Goal: Task Accomplishment & Management: Use online tool/utility

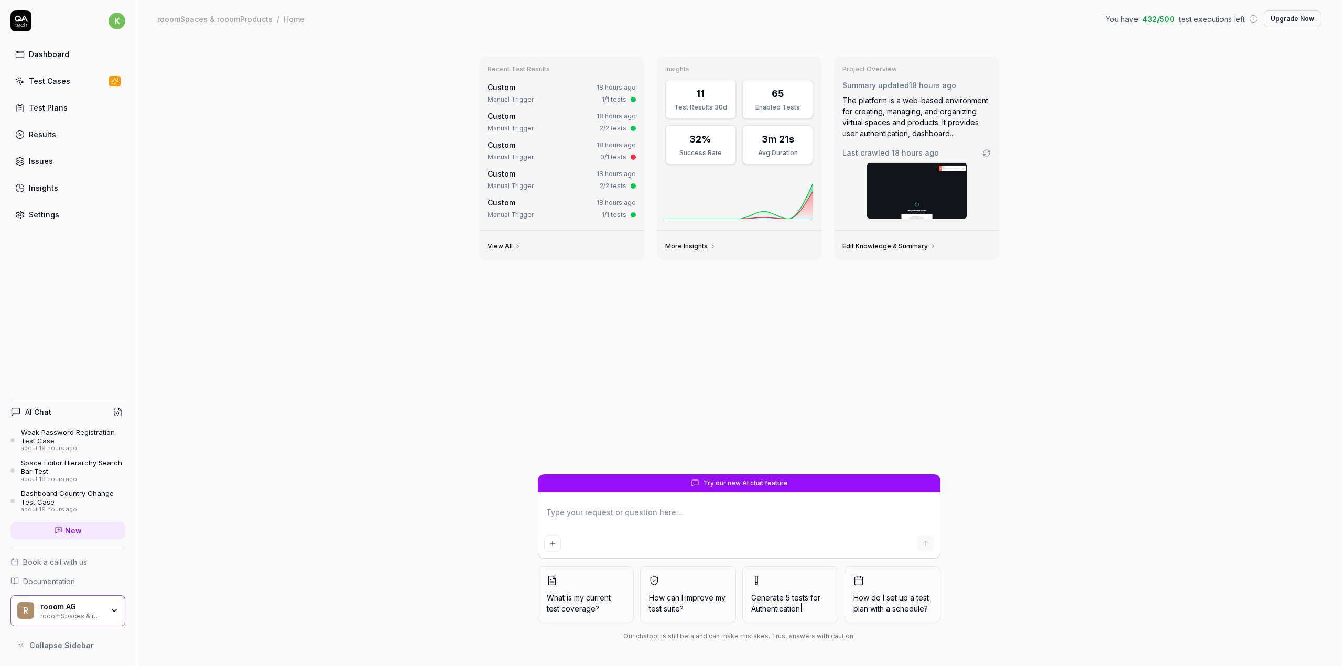
click at [82, 80] on link "Test Cases" at bounding box center [67, 81] width 115 height 20
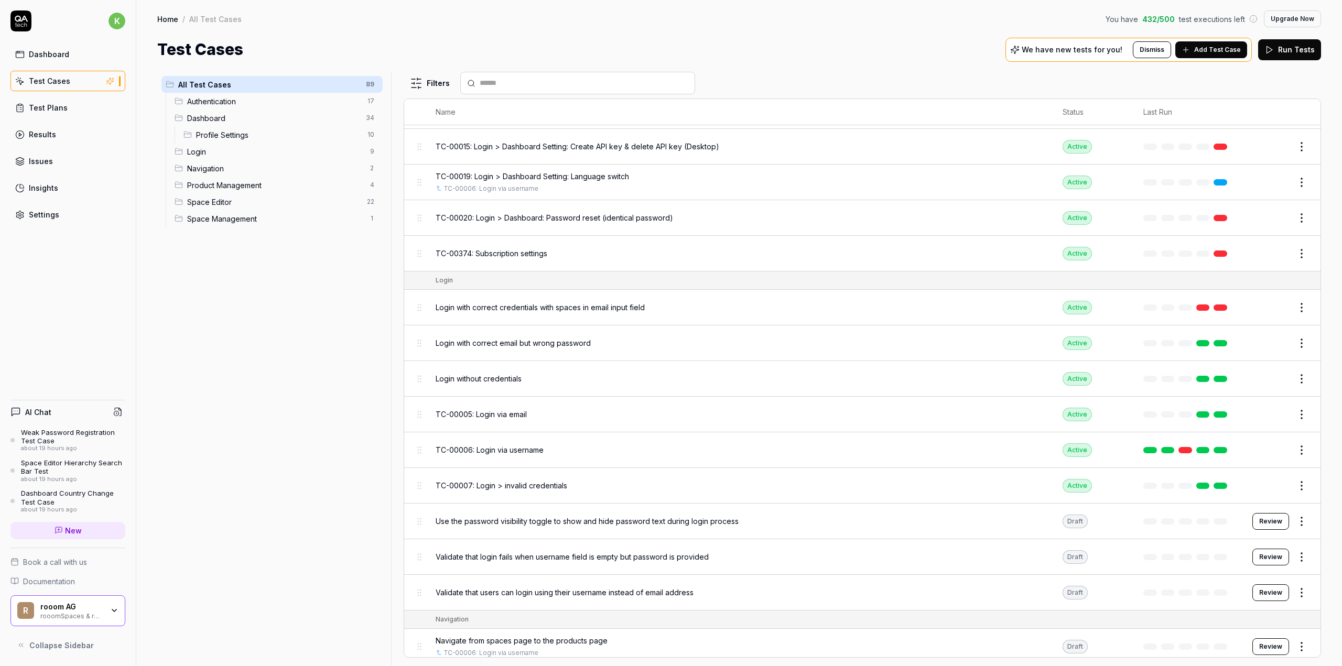
scroll to position [1668, 0]
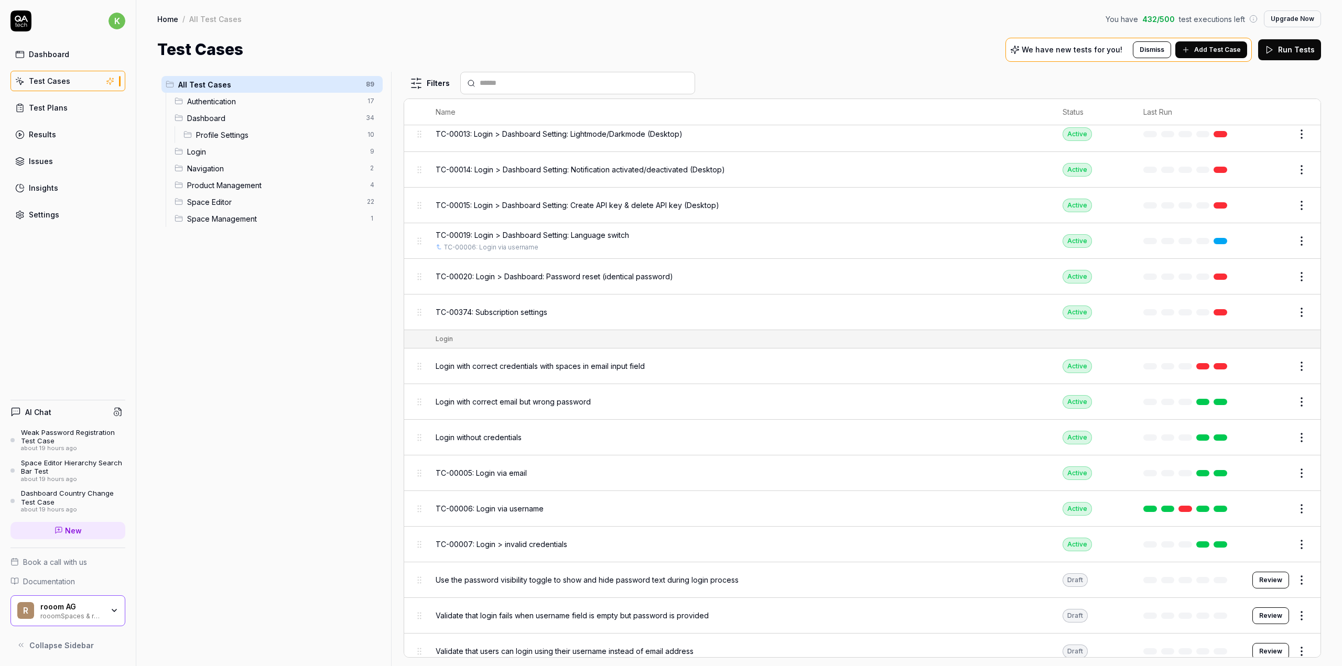
click at [543, 307] on span "TC-00374: Subscription settings" at bounding box center [492, 312] width 112 height 11
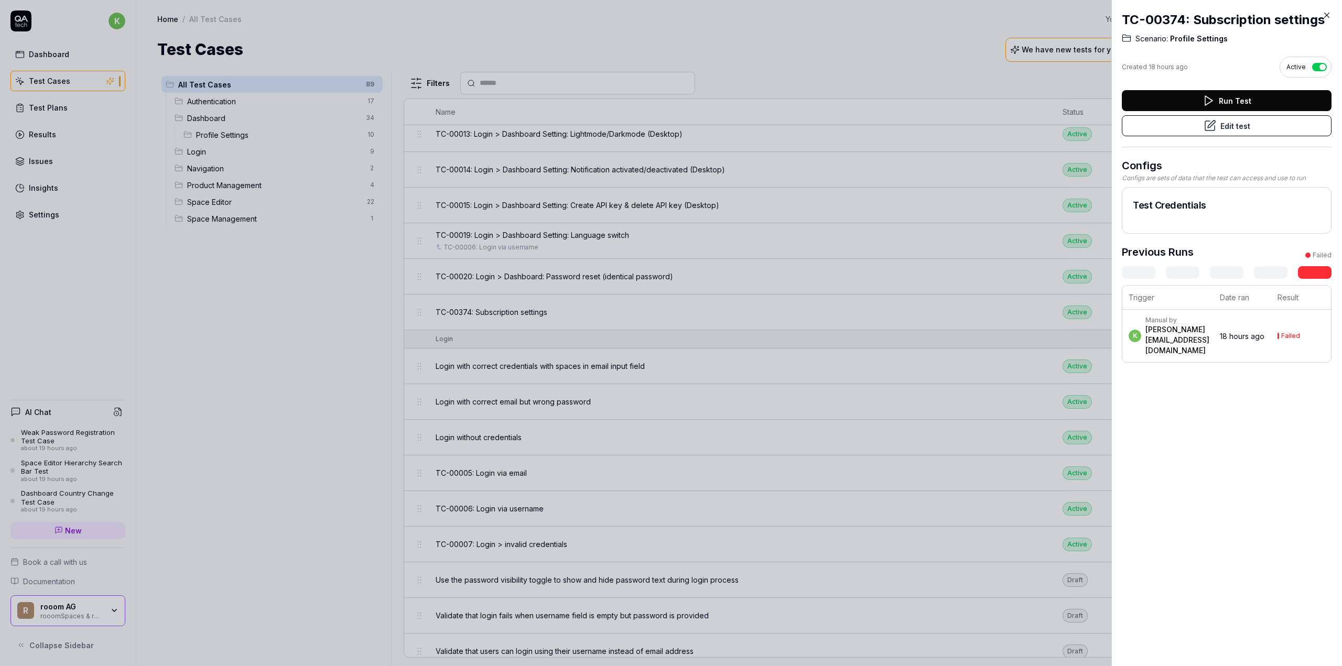
click at [1262, 136] on button "Edit test" at bounding box center [1227, 125] width 210 height 21
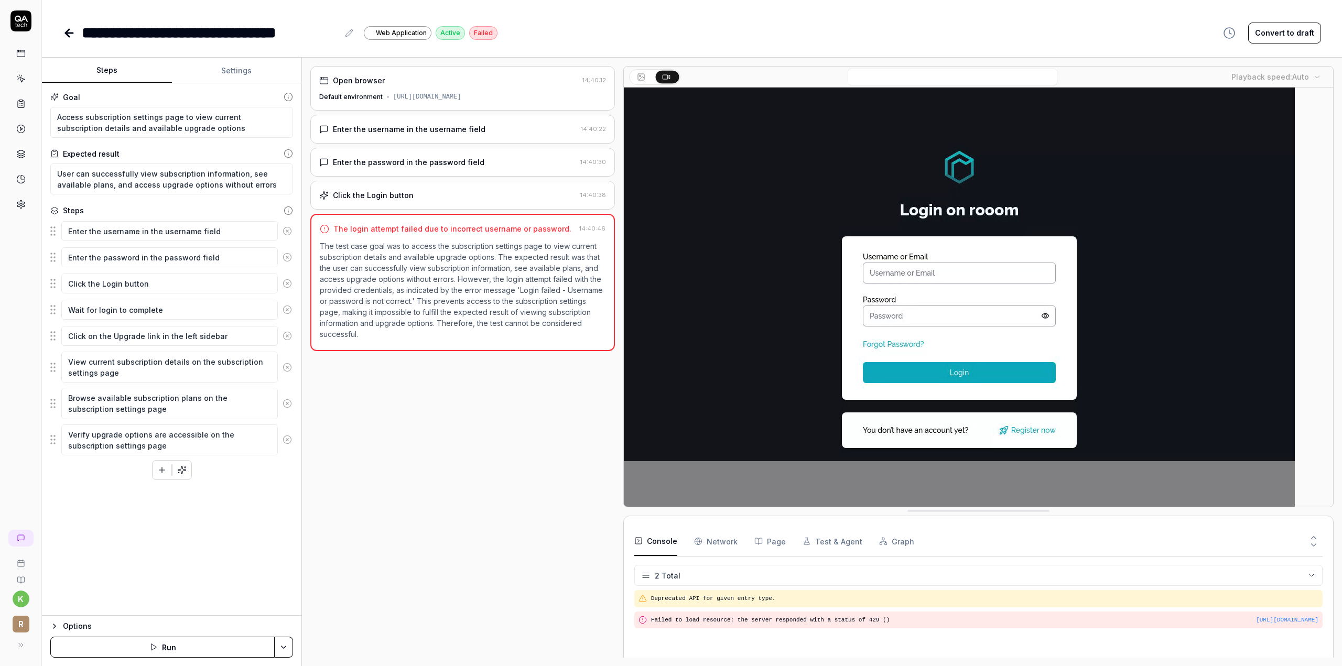
click at [221, 73] on button "Settings" at bounding box center [237, 70] width 130 height 25
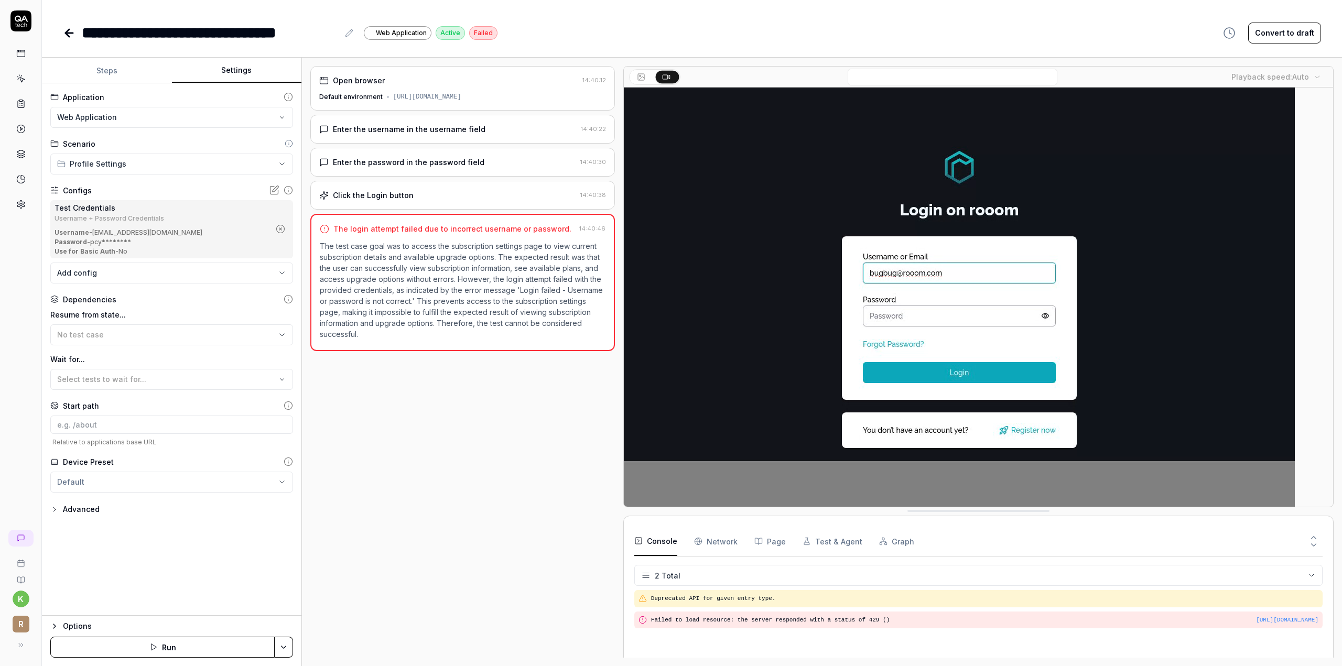
click at [274, 188] on icon at bounding box center [274, 190] width 10 height 10
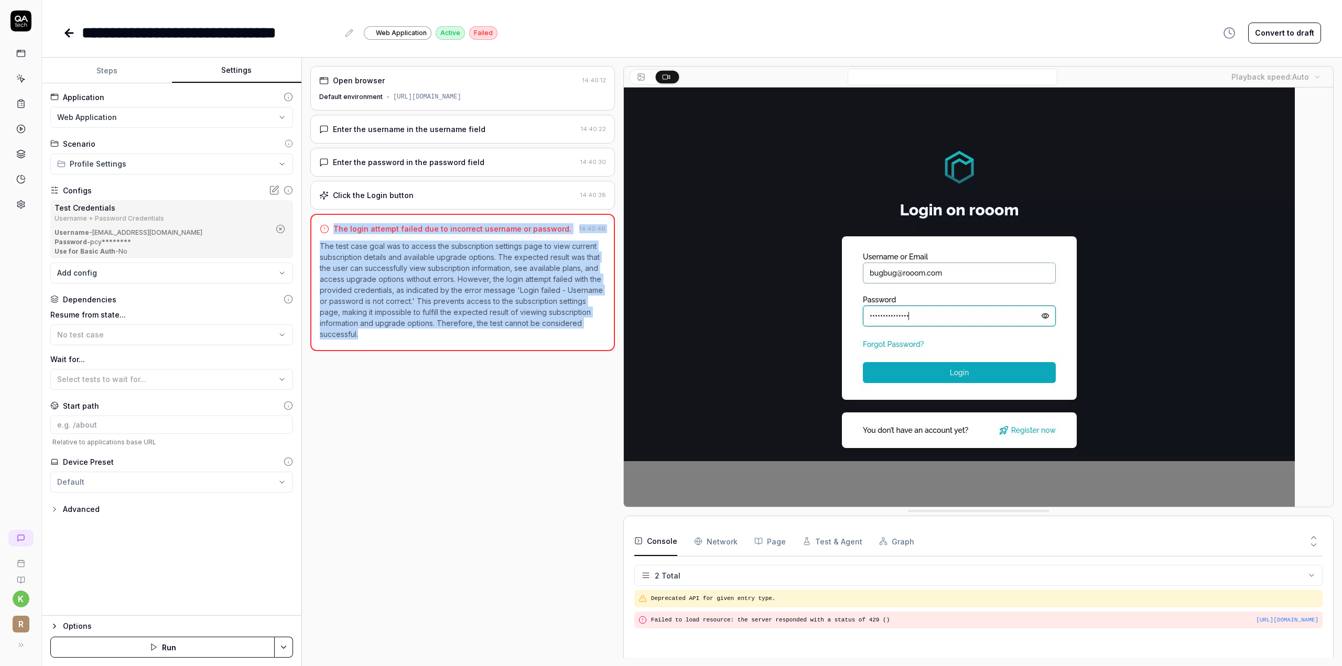
drag, startPoint x: 376, startPoint y: 328, endPoint x: 356, endPoint y: 226, distance: 103.5
click at [330, 226] on div "The login attempt failed due to incorrect username or password. 14:40:46 The te…" at bounding box center [462, 282] width 305 height 137
copy div "The login attempt failed due to incorrect username or password. 14:40:46 The te…"
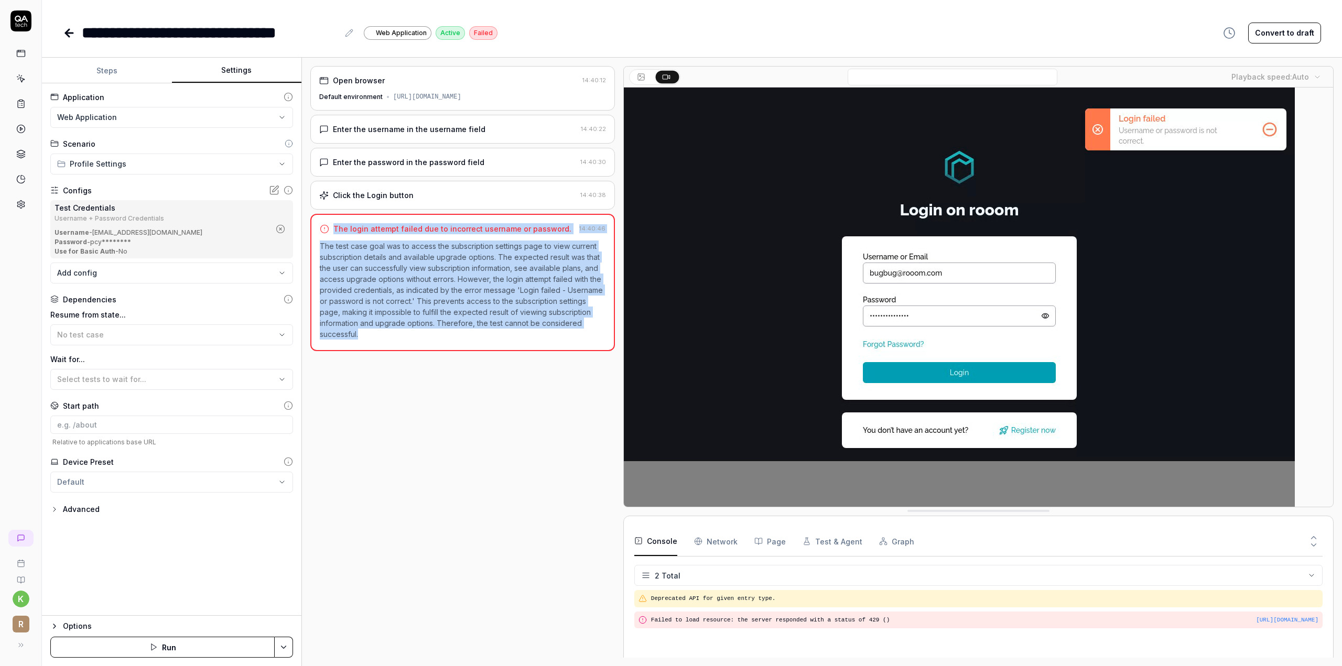
click at [479, 527] on div "Open browser 14:40:12 Default environment [URL][DOMAIN_NAME] Enter the username…" at bounding box center [462, 362] width 305 height 592
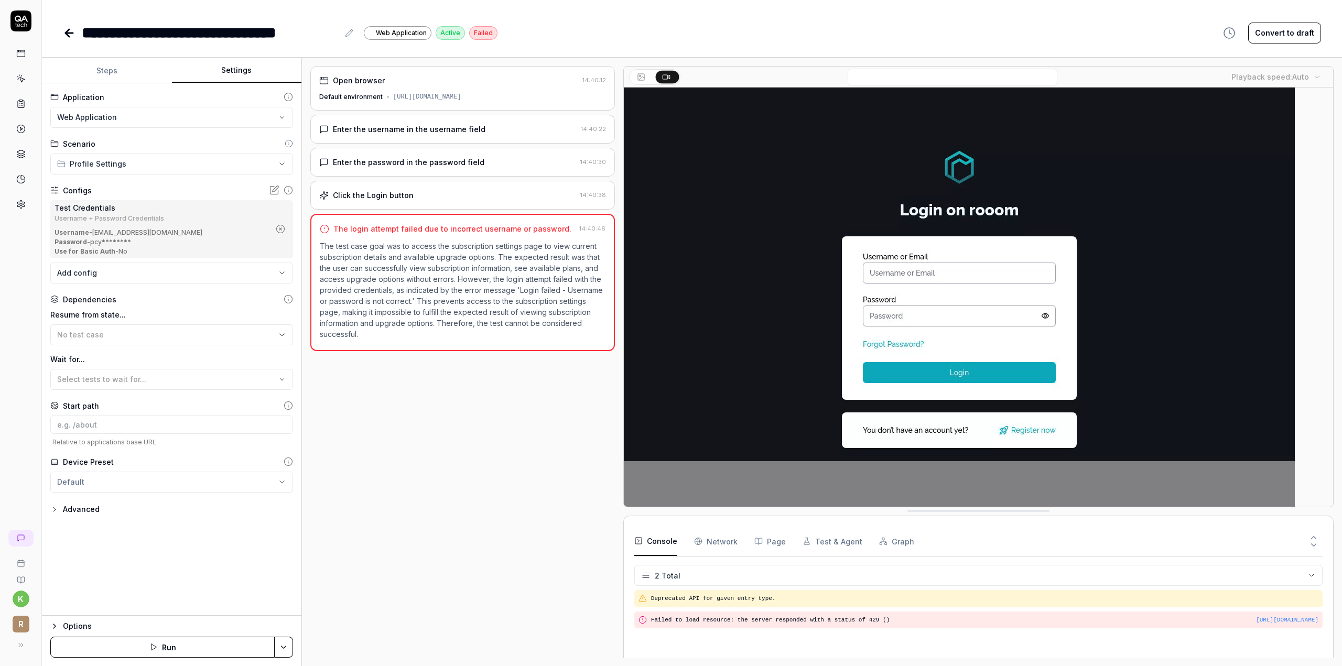
click at [65, 34] on icon at bounding box center [69, 33] width 13 height 13
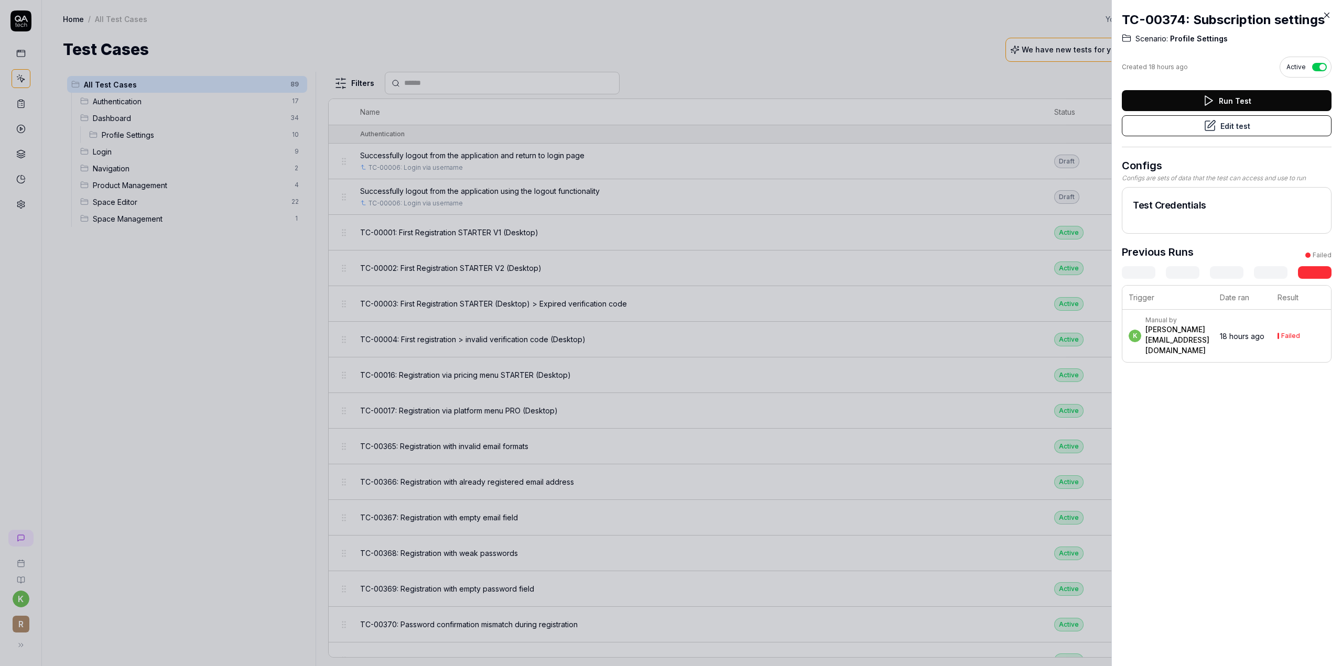
click at [1323, 16] on icon at bounding box center [1326, 14] width 9 height 9
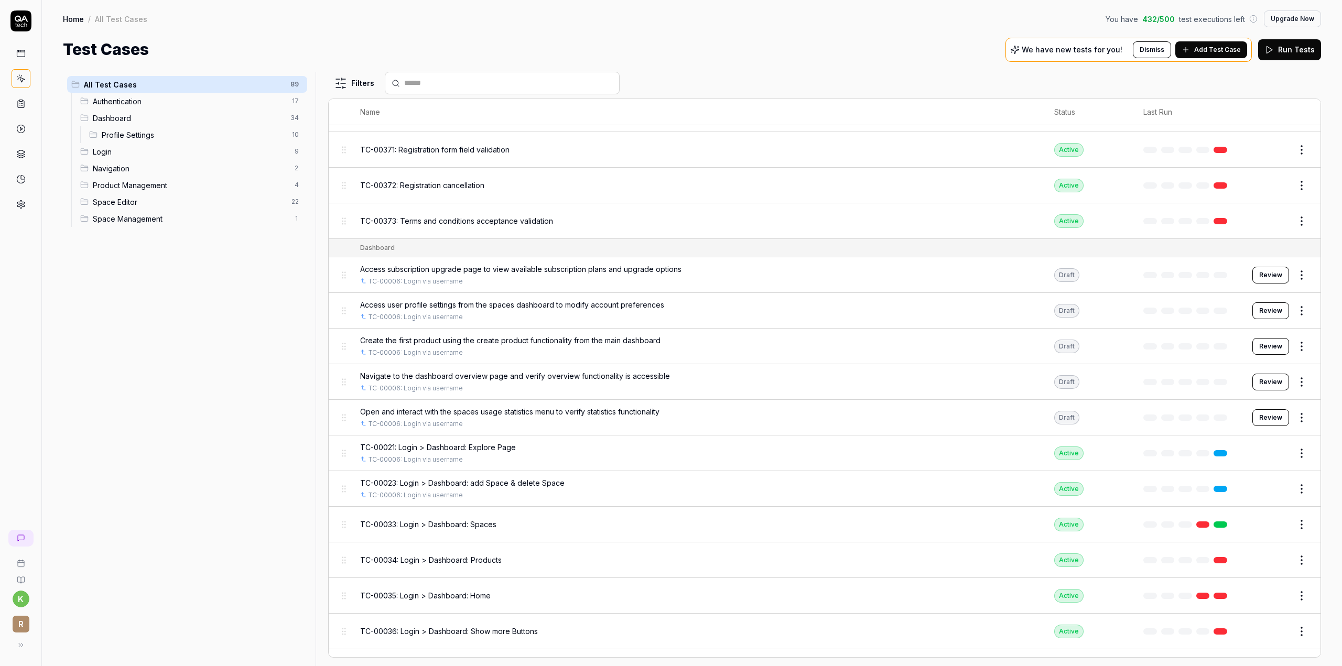
scroll to position [524, 0]
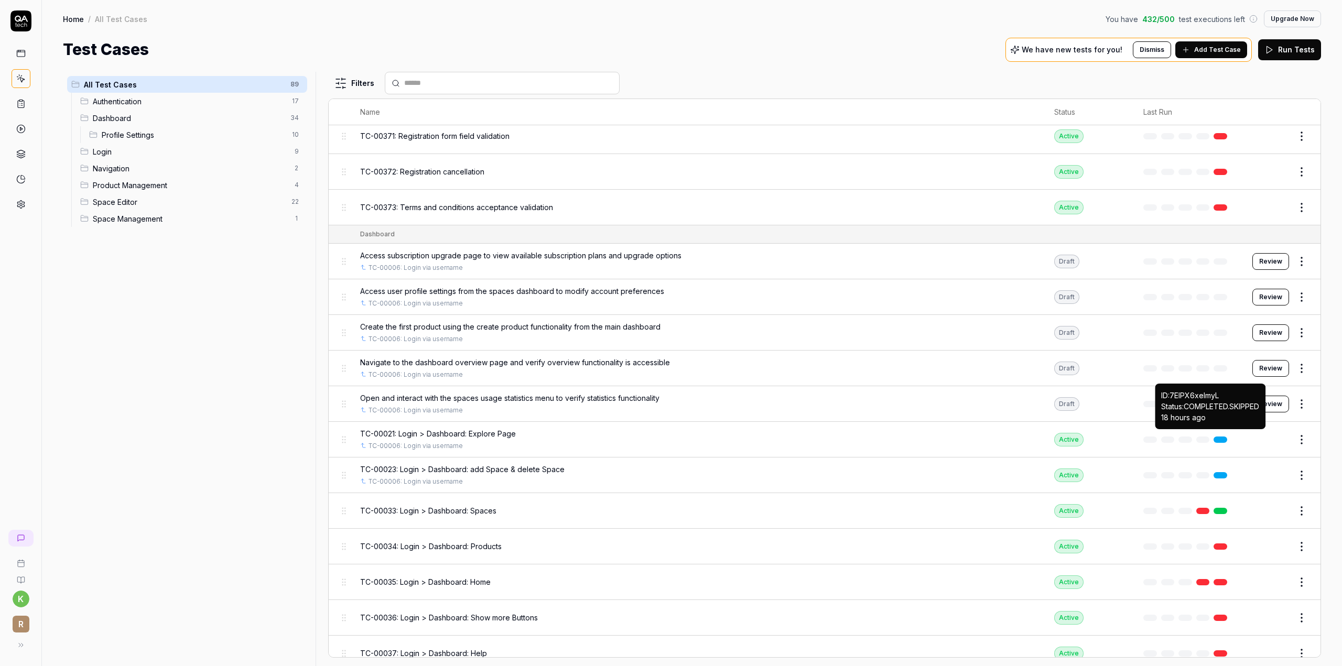
click at [1215, 437] on link at bounding box center [1220, 440] width 14 height 6
click at [1268, 438] on button "Edit" at bounding box center [1276, 439] width 25 height 17
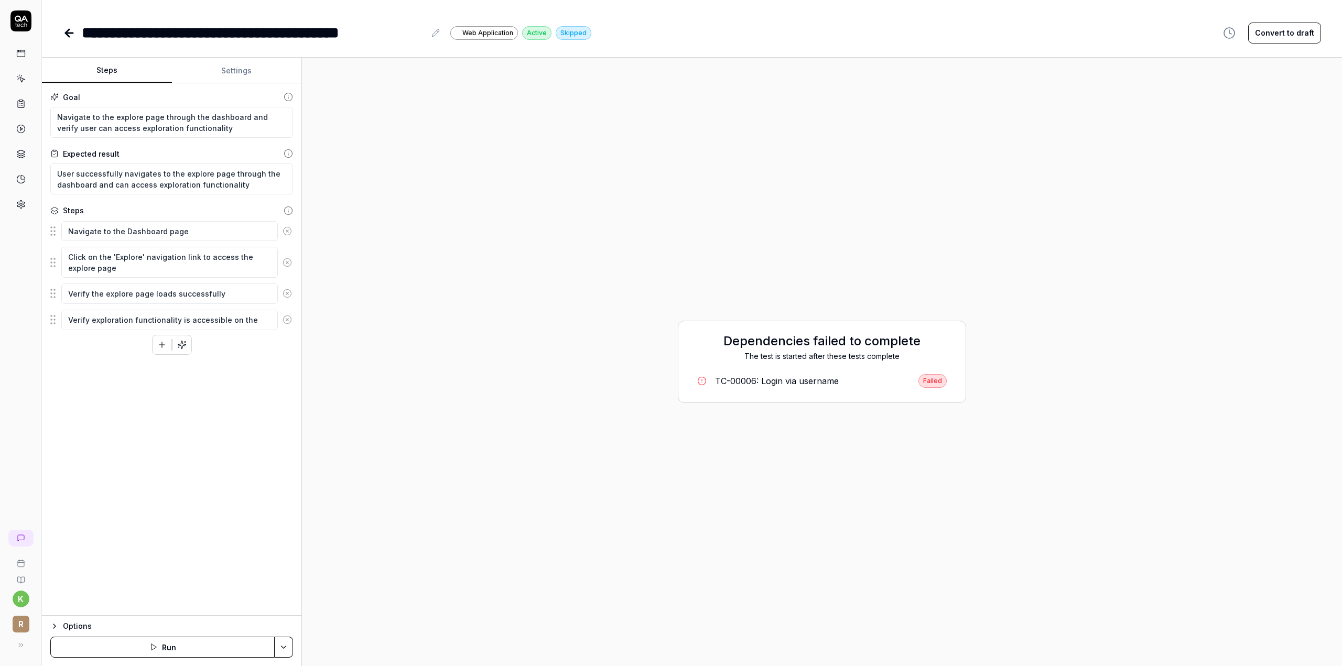
click at [933, 376] on div "Failed" at bounding box center [932, 381] width 28 height 14
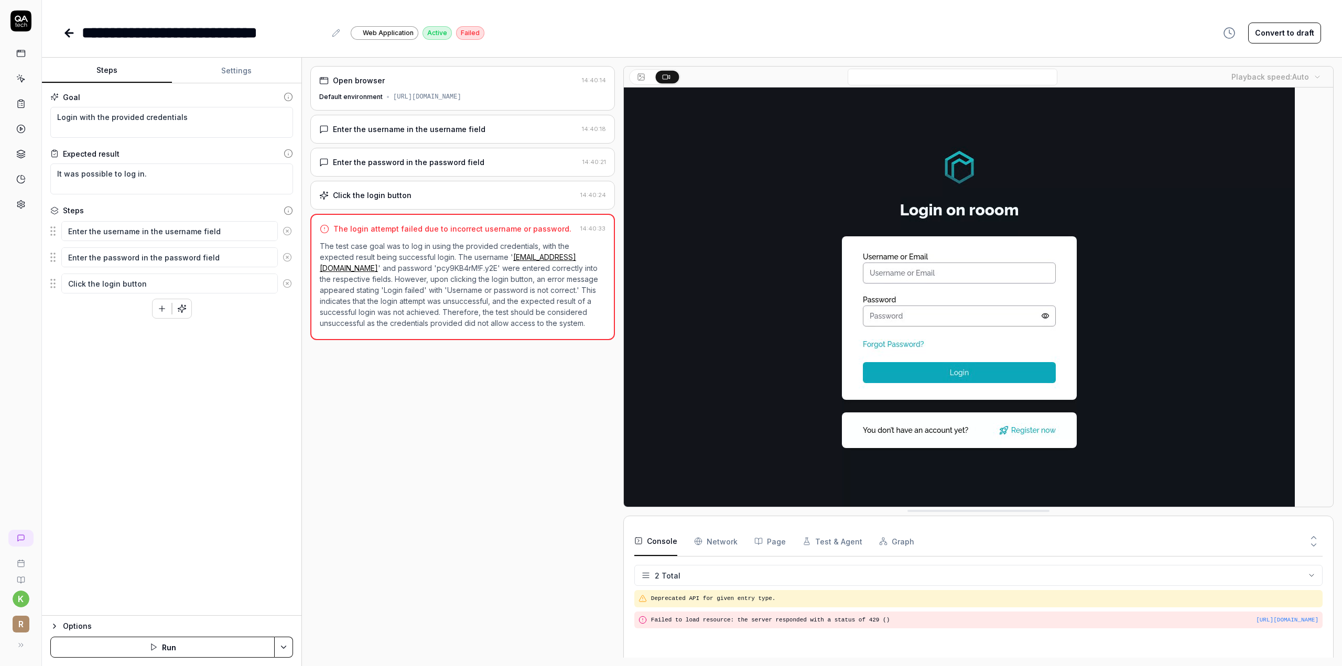
click at [180, 645] on button "Run" at bounding box center [162, 647] width 224 height 21
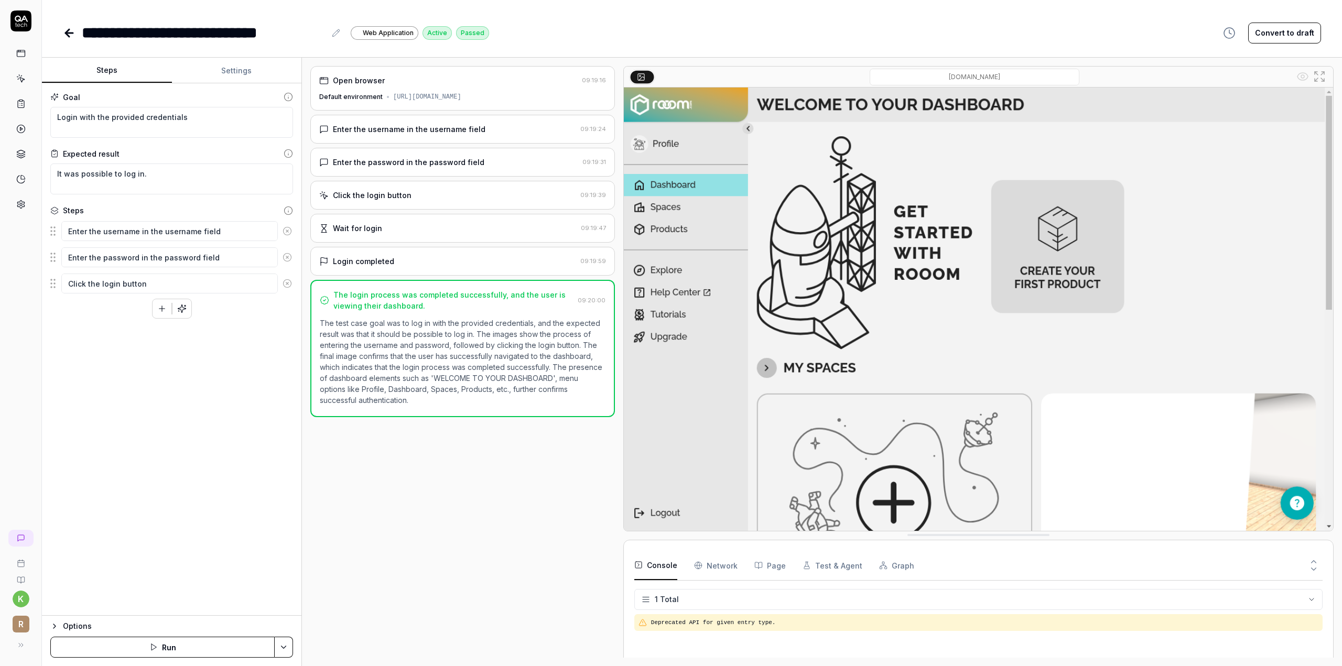
click at [64, 33] on icon at bounding box center [69, 33] width 13 height 13
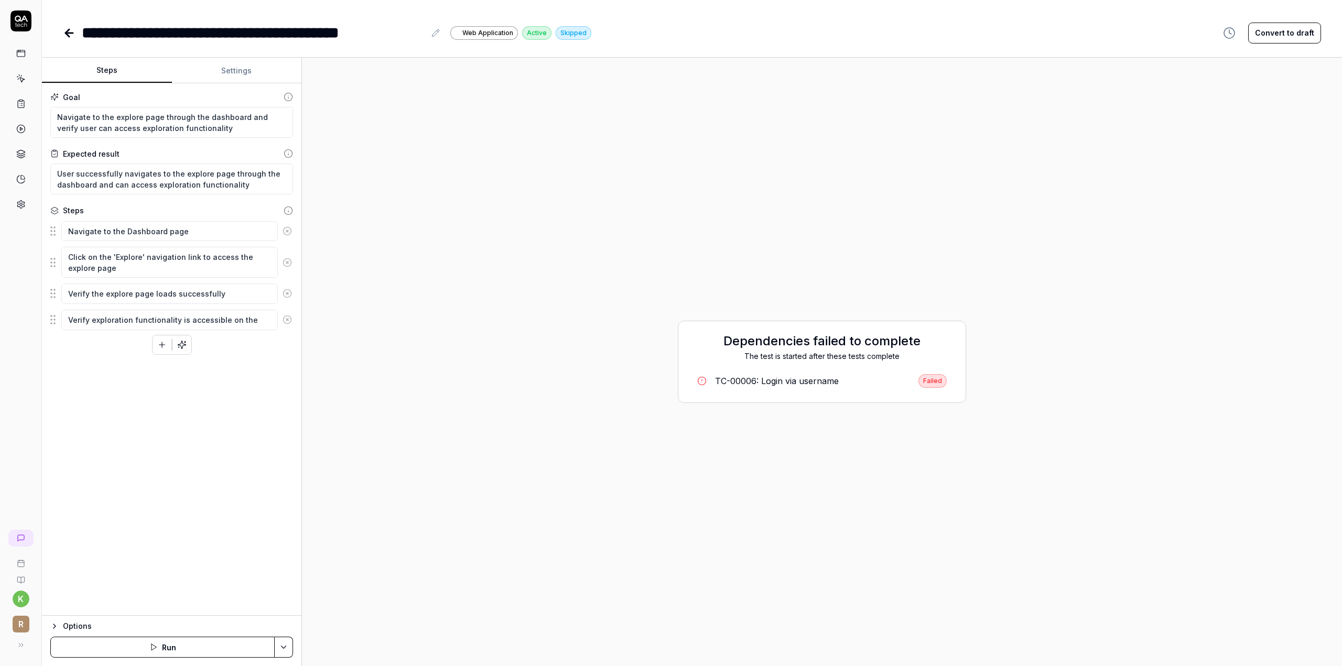
click at [24, 48] on link at bounding box center [21, 53] width 19 height 19
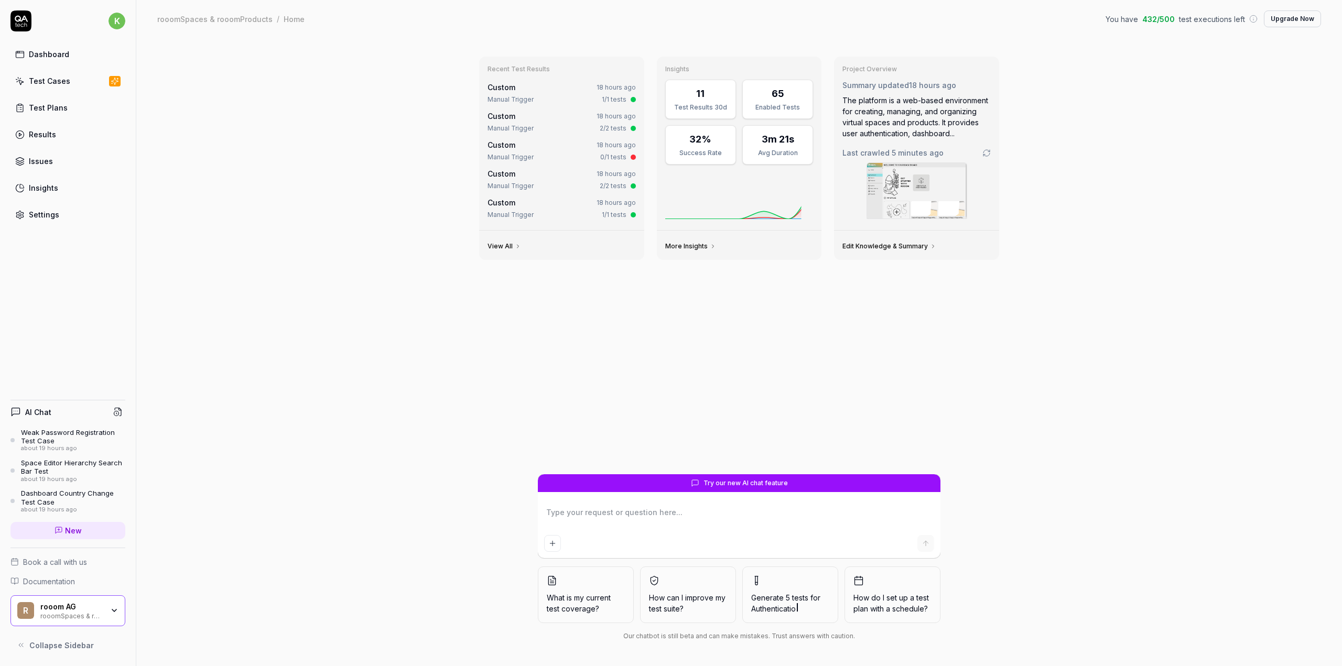
click at [36, 80] on div "Test Cases" at bounding box center [49, 80] width 41 height 11
type textarea "*"
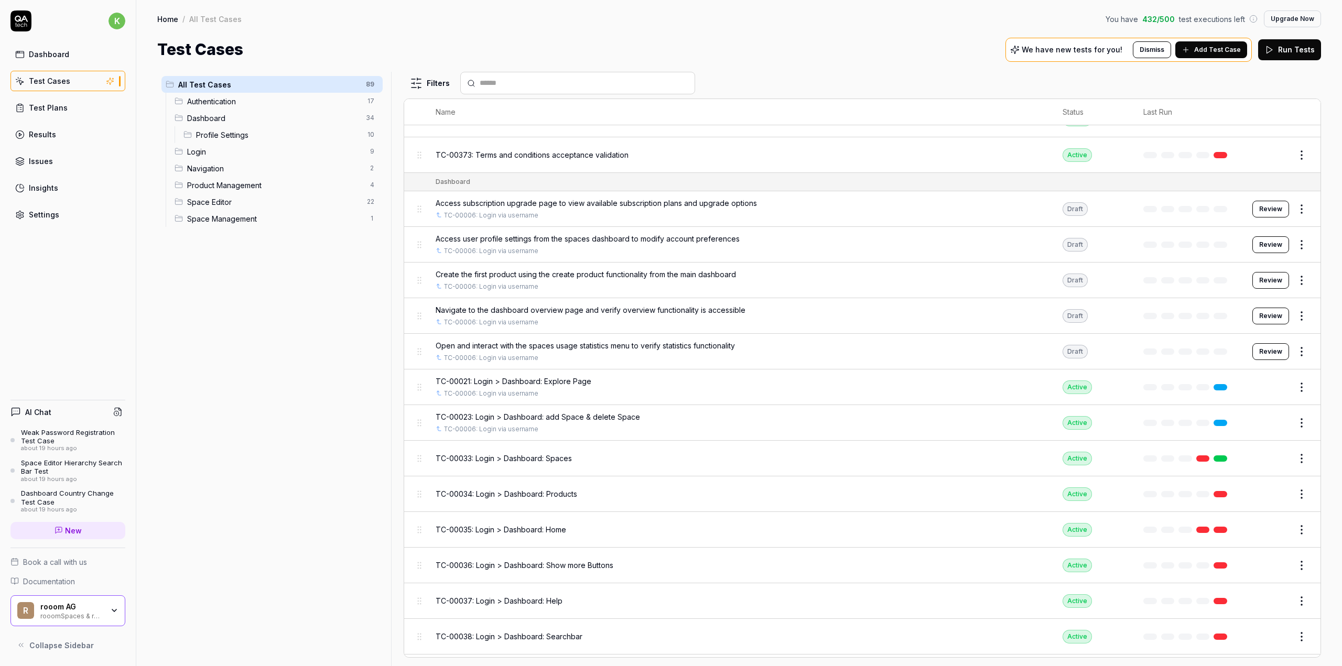
scroll to position [629, 0]
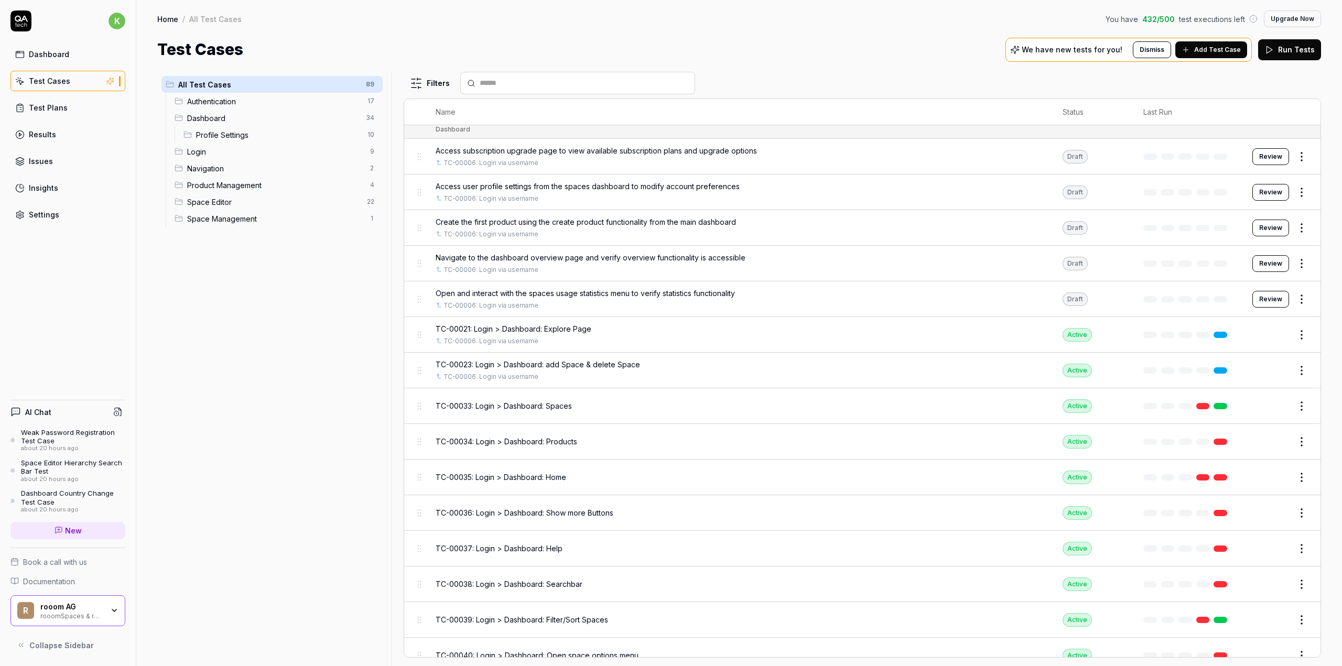
click at [44, 131] on div "Results" at bounding box center [42, 134] width 27 height 11
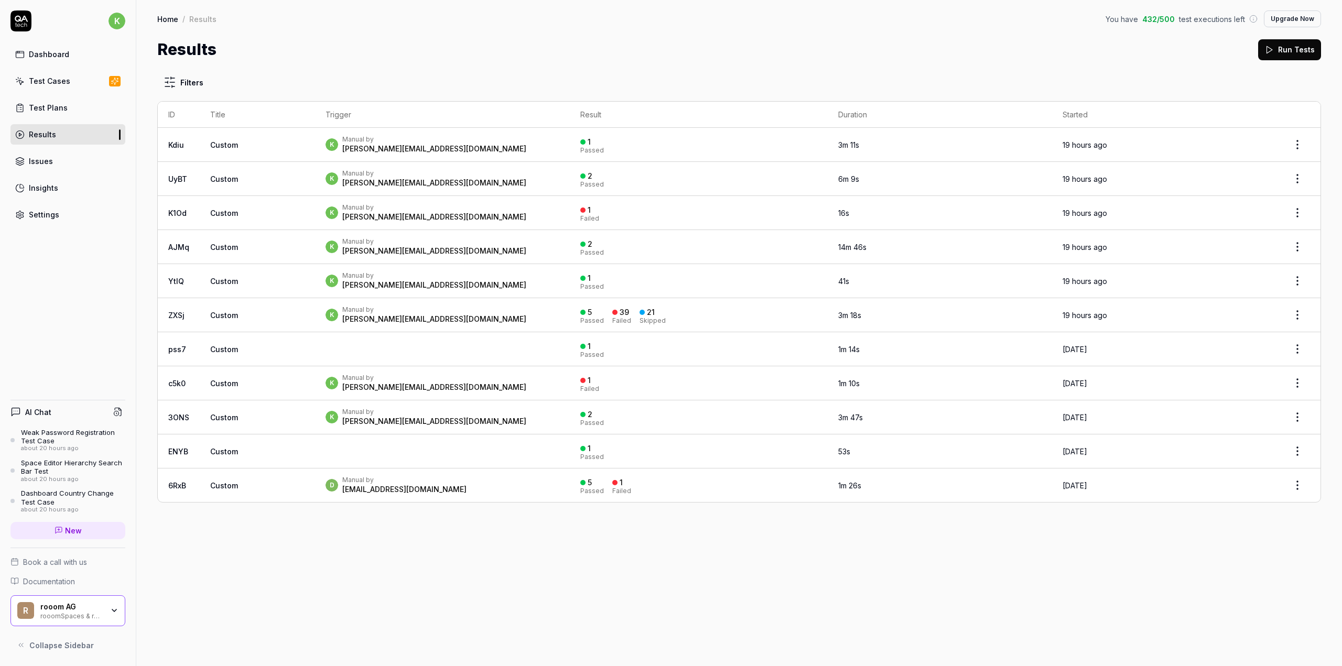
click at [519, 323] on td "k Manual by [PERSON_NAME][EMAIL_ADDRESS][DOMAIN_NAME]" at bounding box center [442, 315] width 255 height 34
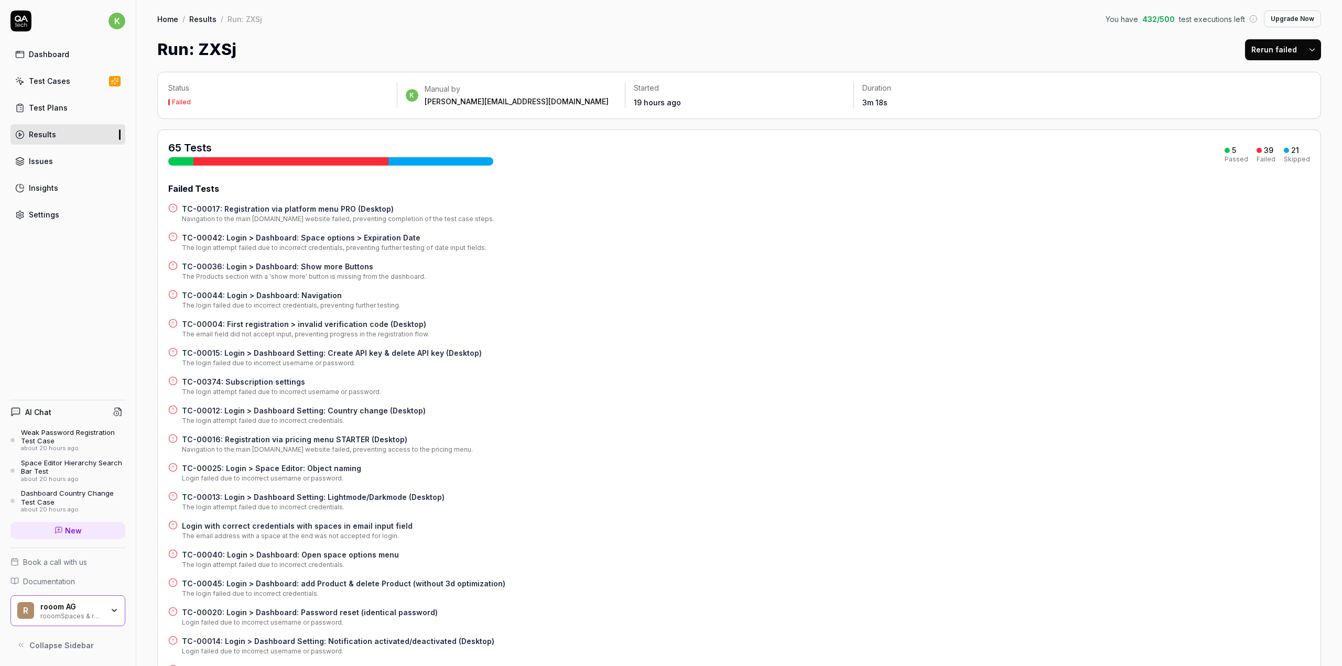
scroll to position [52, 0]
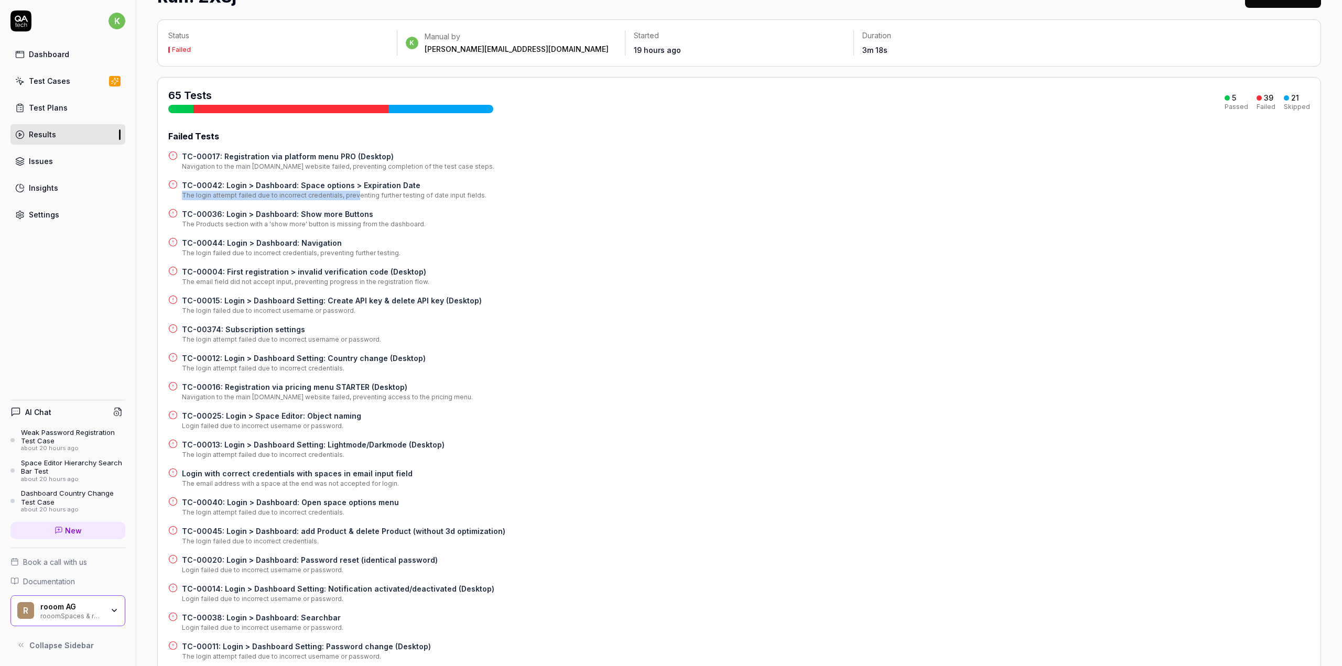
drag, startPoint x: 191, startPoint y: 199, endPoint x: 361, endPoint y: 197, distance: 169.3
click at [354, 198] on div "The login attempt failed due to incorrect credentials, preventing further testi…" at bounding box center [334, 195] width 305 height 9
click at [361, 197] on div "The login attempt failed due to incorrect credentials, preventing further testi…" at bounding box center [334, 195] width 305 height 9
drag, startPoint x: 276, startPoint y: 196, endPoint x: 360, endPoint y: 199, distance: 84.4
click at [360, 199] on div "The login attempt failed due to incorrect credentials, preventing further testi…" at bounding box center [334, 195] width 305 height 9
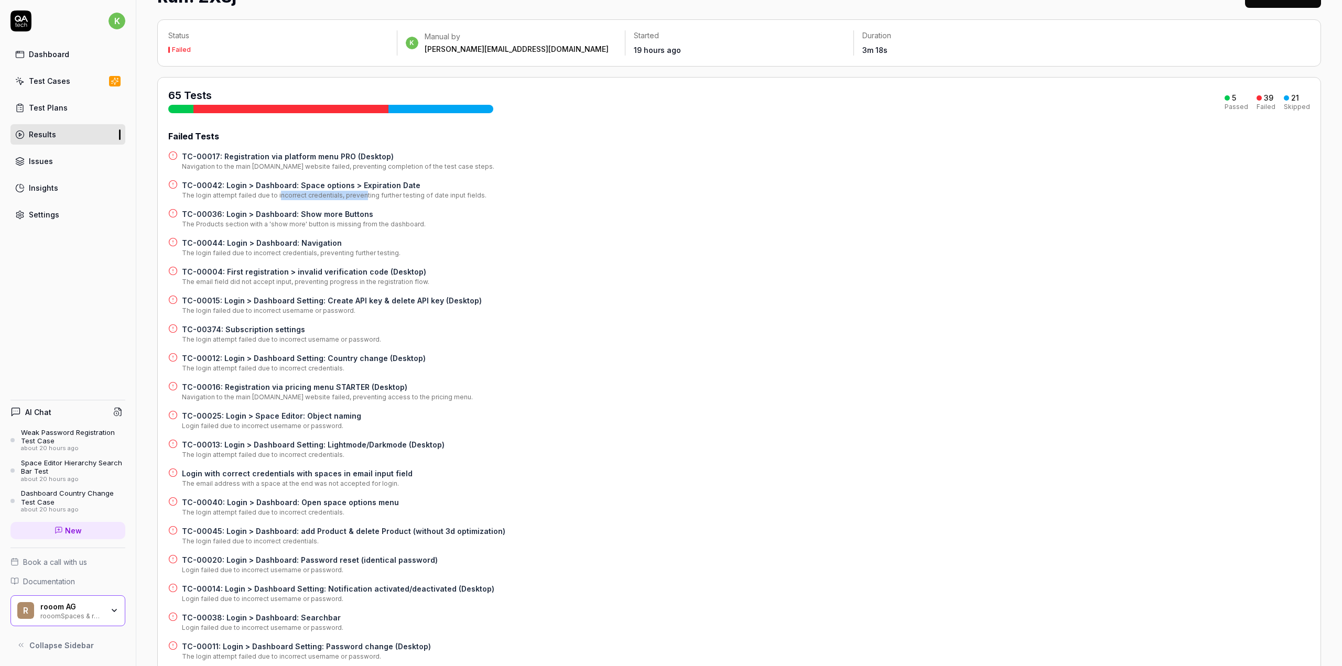
scroll to position [105, 0]
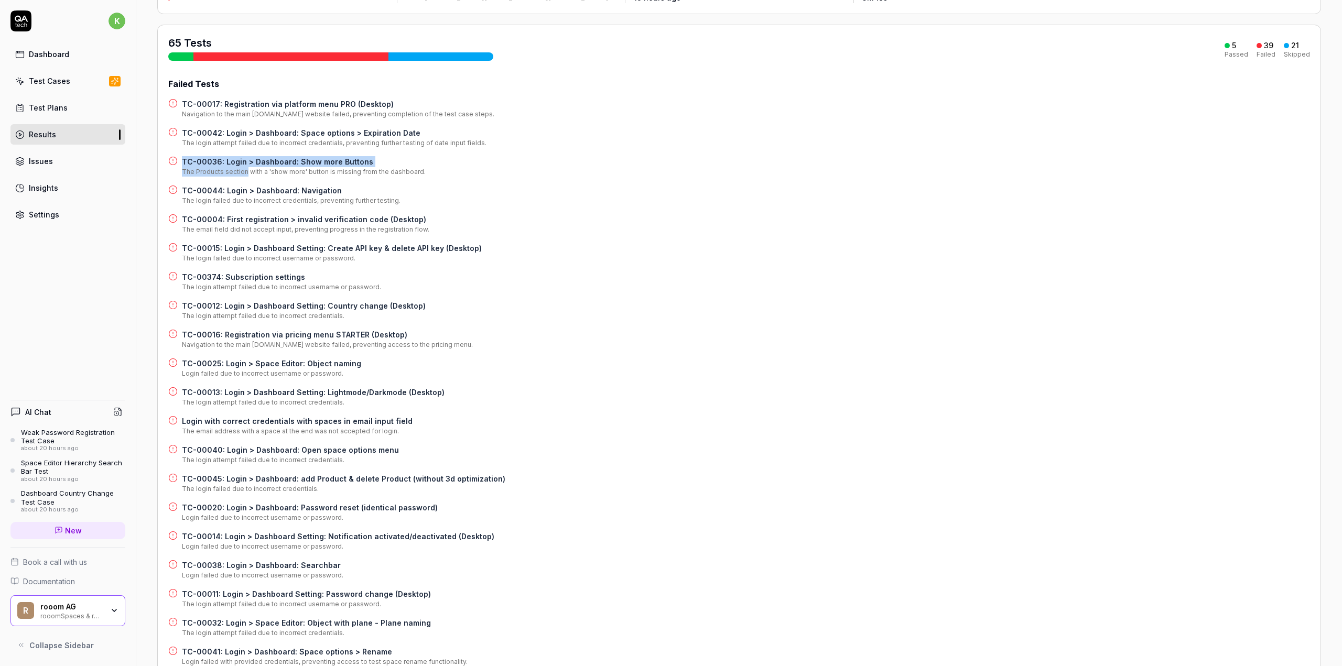
drag, startPoint x: 178, startPoint y: 170, endPoint x: 243, endPoint y: 176, distance: 65.2
click at [243, 176] on div "TC-00036: Login > Dashboard: Show more Buttons The Products section with a 'sho…" at bounding box center [739, 166] width 1142 height 20
click at [243, 176] on div "The Products section with a 'show more' button is missing from the dashboard." at bounding box center [304, 171] width 244 height 9
drag, startPoint x: 377, startPoint y: 172, endPoint x: 412, endPoint y: 173, distance: 34.6
click at [412, 173] on div "The Products section with a 'show more' button is missing from the dashboard." at bounding box center [304, 171] width 244 height 9
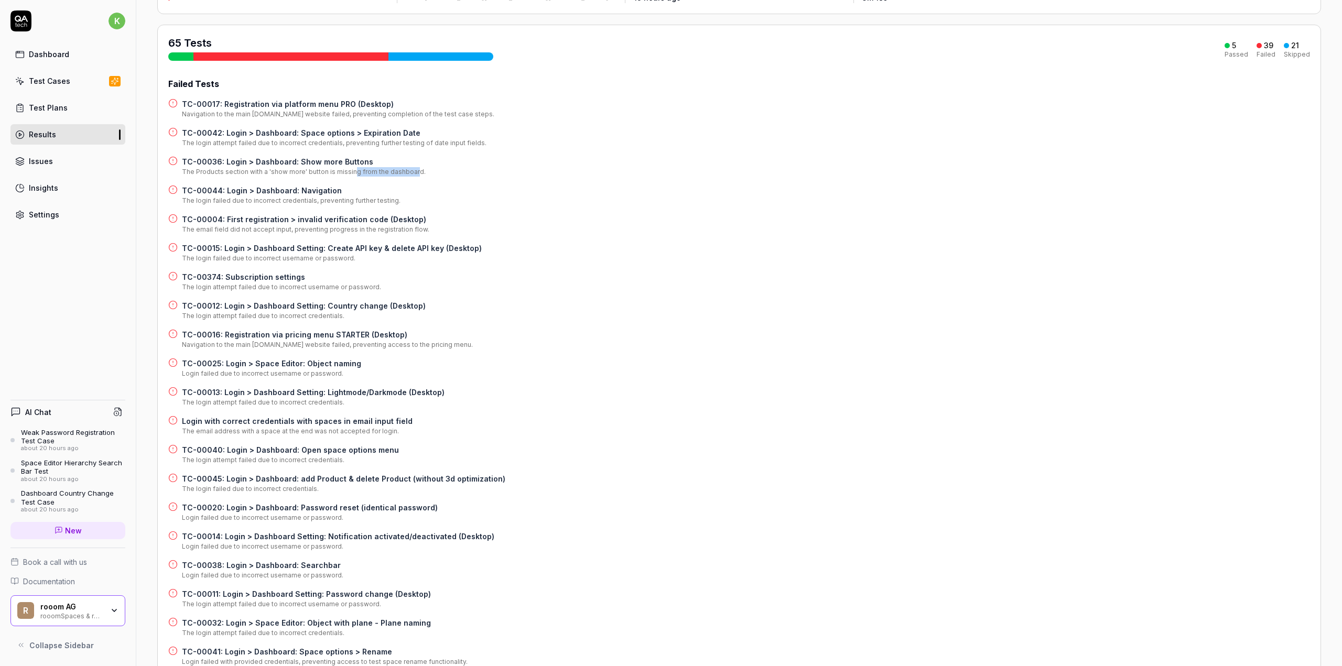
click at [412, 173] on div "The Products section with a 'show more' button is missing from the dashboard." at bounding box center [304, 171] width 244 height 9
drag, startPoint x: 211, startPoint y: 203, endPoint x: 307, endPoint y: 208, distance: 96.0
click at [307, 208] on div "Failed Tests TC-00017: Registration via platform menu PRO (Desktop) Navigation …" at bounding box center [739, 646] width 1142 height 1137
drag, startPoint x: 187, startPoint y: 229, endPoint x: 237, endPoint y: 230, distance: 50.3
click at [237, 230] on div "The email field did not accept input, preventing progress in the registration f…" at bounding box center [305, 229] width 247 height 9
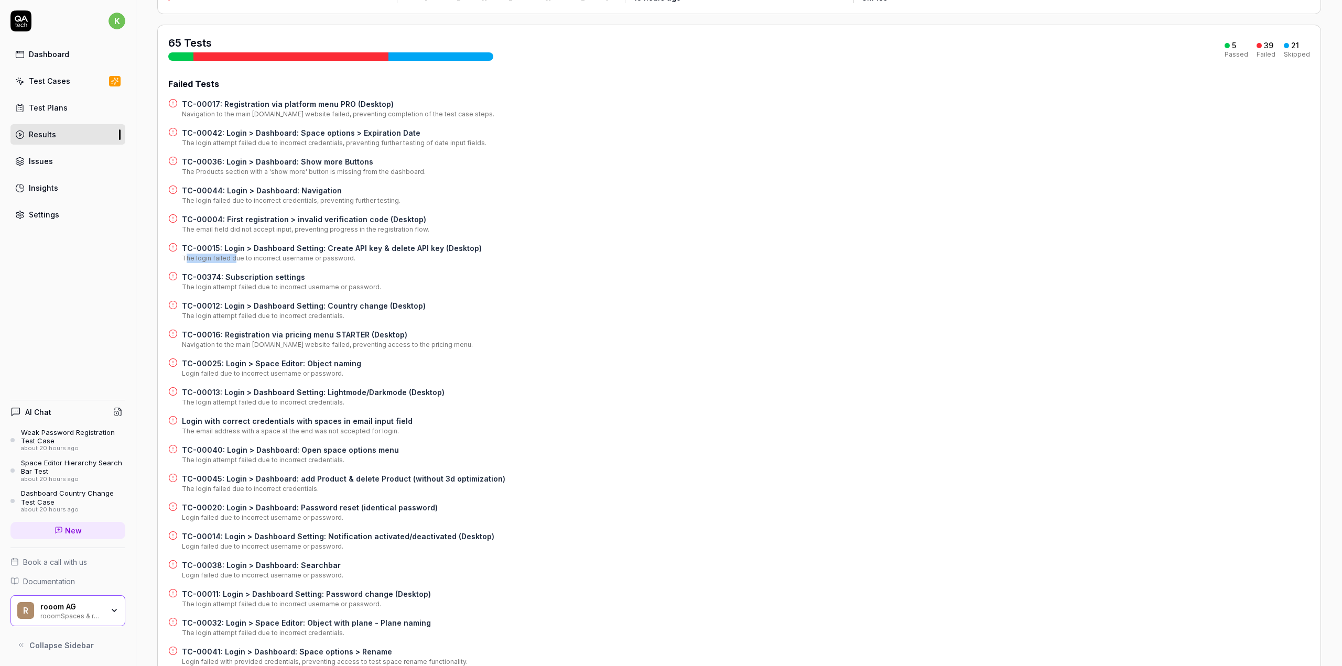
drag, startPoint x: 184, startPoint y: 258, endPoint x: 233, endPoint y: 264, distance: 49.0
click at [233, 263] on div "Failed Tests TC-00017: Registration via platform menu PRO (Desktop) Navigation …" at bounding box center [739, 646] width 1142 height 1137
drag, startPoint x: 187, startPoint y: 287, endPoint x: 269, endPoint y: 296, distance: 82.8
click at [268, 296] on div "Failed Tests TC-00017: Registration via platform menu PRO (Desktop) Navigation …" at bounding box center [739, 646] width 1142 height 1137
click at [550, 331] on div "TC-00016: Registration via pricing menu STARTER (Desktop) Navigation to the mai…" at bounding box center [739, 339] width 1142 height 20
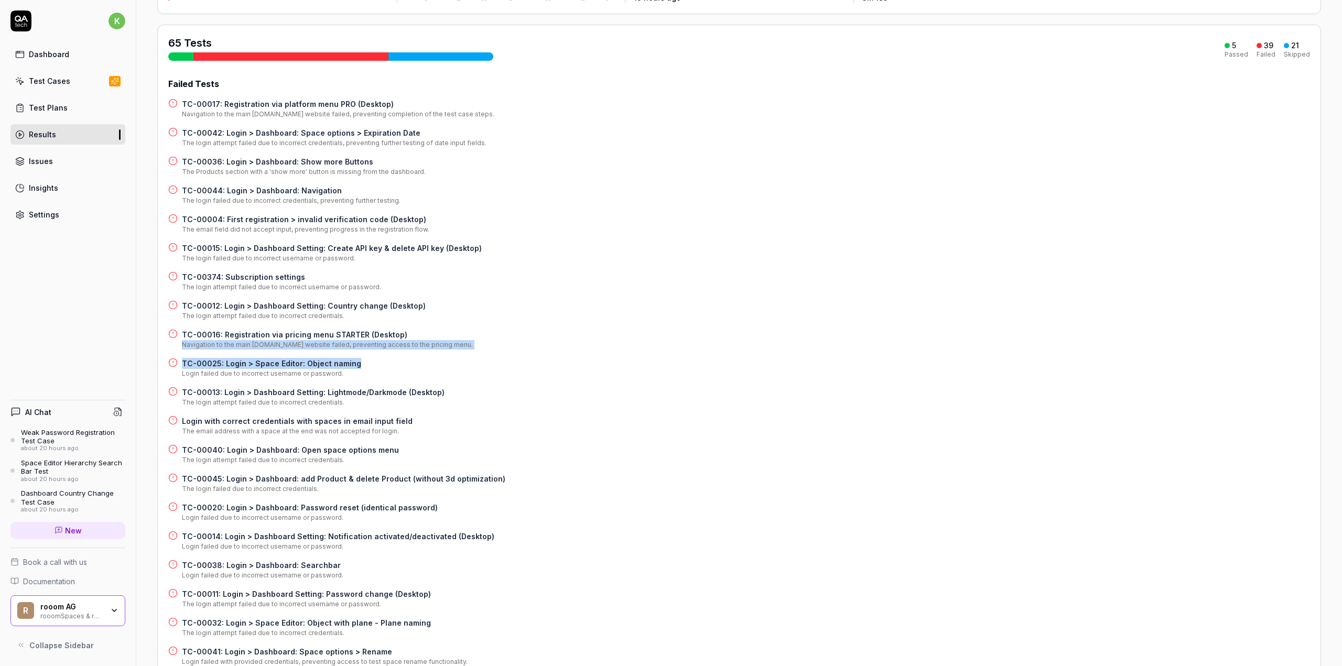
drag, startPoint x: 181, startPoint y: 344, endPoint x: 451, endPoint y: 359, distance: 269.8
click at [451, 359] on div "Failed Tests TC-00017: Registration via platform menu PRO (Desktop) Navigation …" at bounding box center [739, 646] width 1142 height 1137
click at [451, 359] on div "TC-00025: Login > Space Editor: Object naming Login failed due to incorrect use…" at bounding box center [739, 368] width 1142 height 20
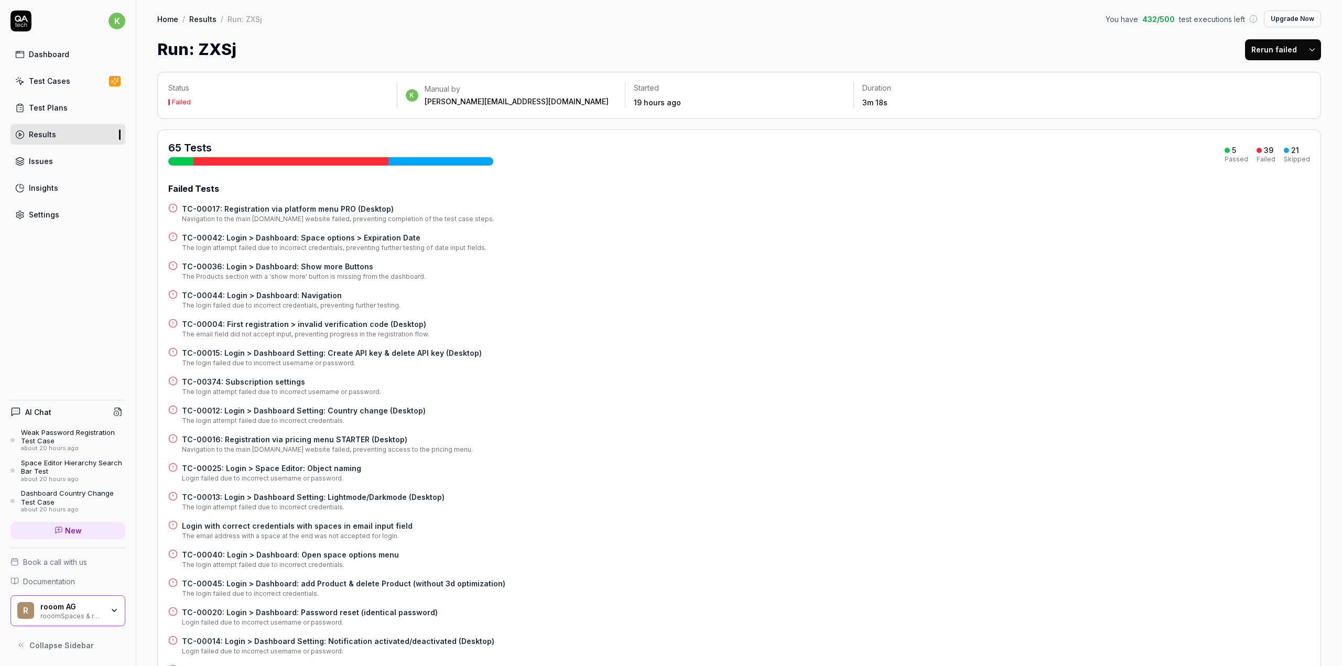
scroll to position [0, 0]
drag, startPoint x: 888, startPoint y: 104, endPoint x: 856, endPoint y: 102, distance: 31.5
click at [856, 102] on div "Duration 3m 18s" at bounding box center [968, 95] width 228 height 25
click at [203, 20] on link "Results" at bounding box center [202, 19] width 27 height 10
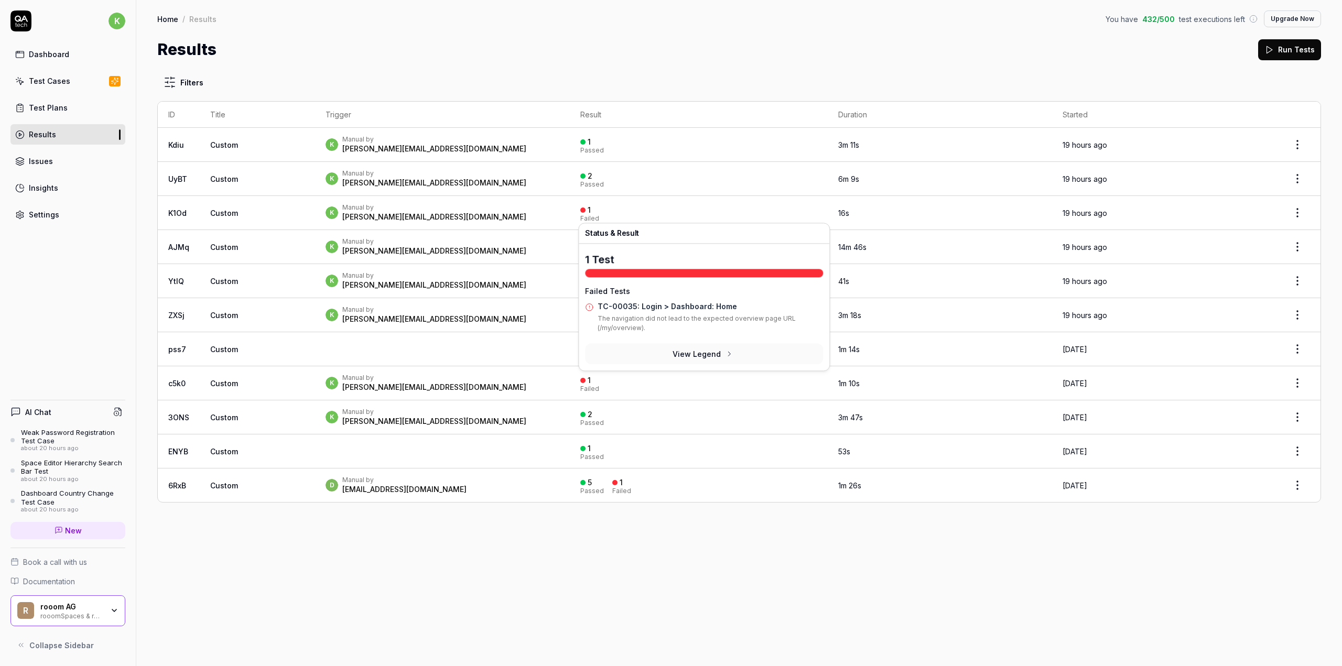
click at [559, 209] on div "k Manual by [PERSON_NAME][EMAIL_ADDRESS][DOMAIN_NAME]" at bounding box center [442, 212] width 234 height 19
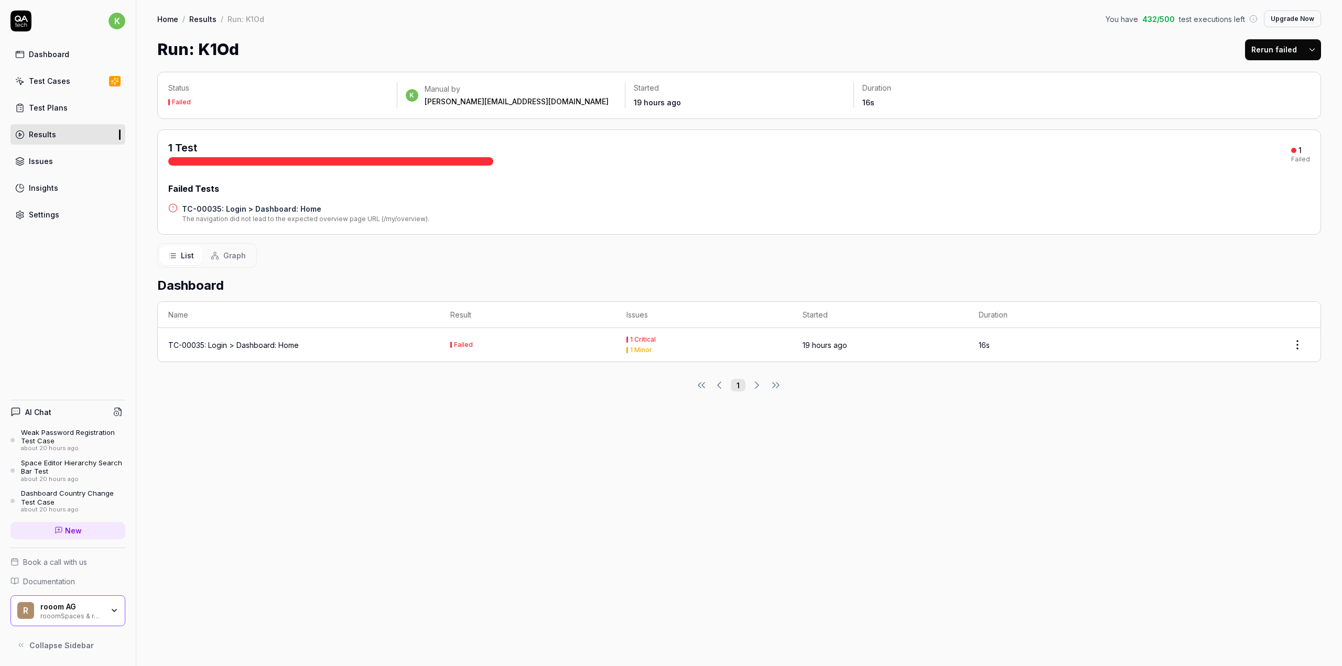
click at [49, 75] on div "Test Cases" at bounding box center [49, 80] width 41 height 11
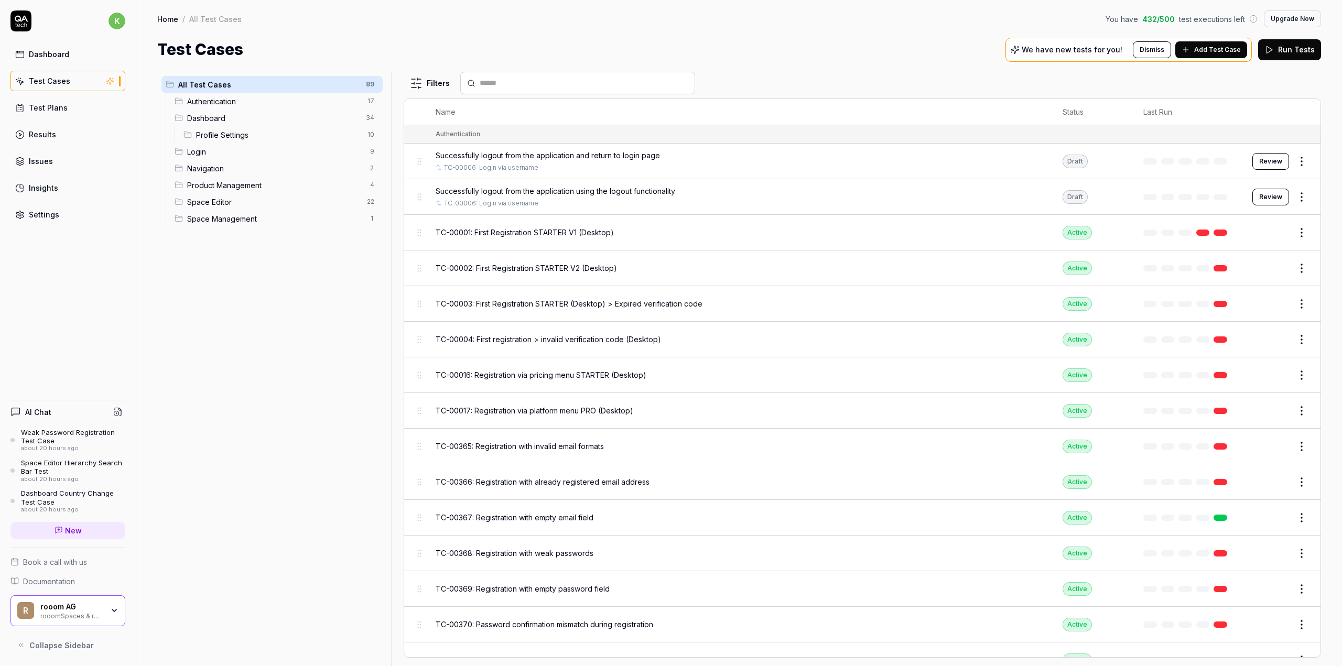
click at [56, 85] on div "Test Cases" at bounding box center [49, 80] width 41 height 11
click at [49, 103] on div "Test Plans" at bounding box center [48, 107] width 39 height 11
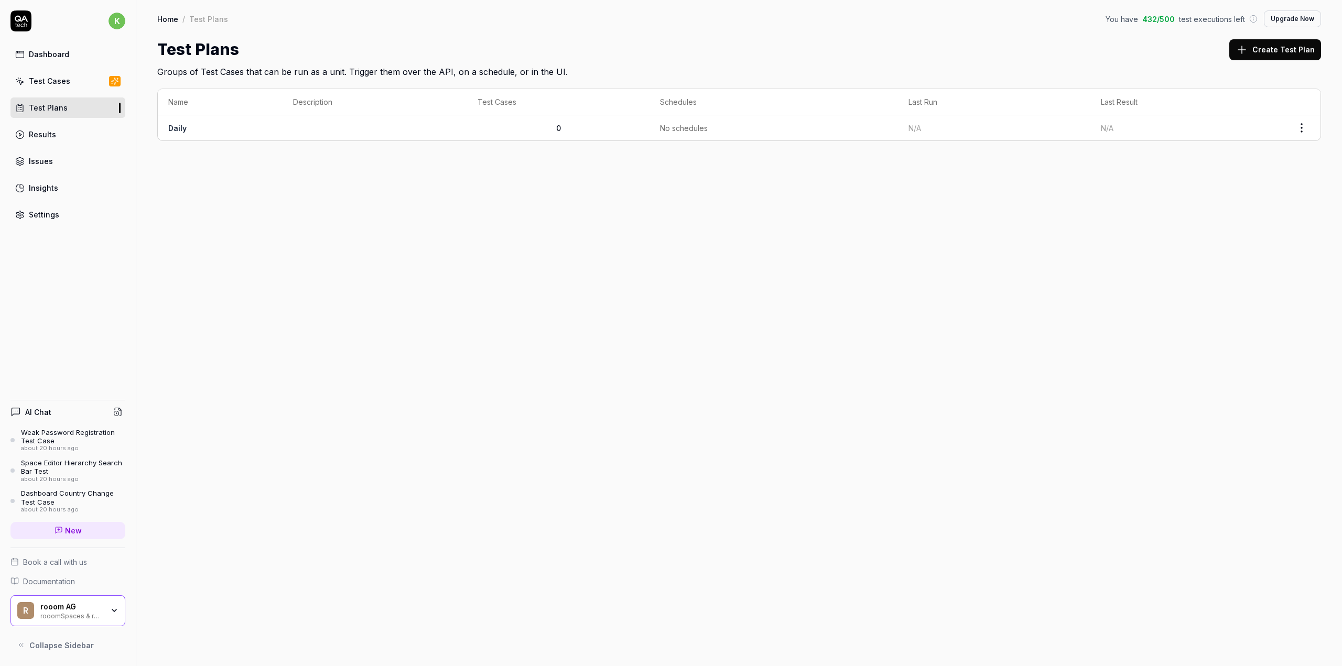
click at [54, 132] on div "Results" at bounding box center [42, 134] width 27 height 11
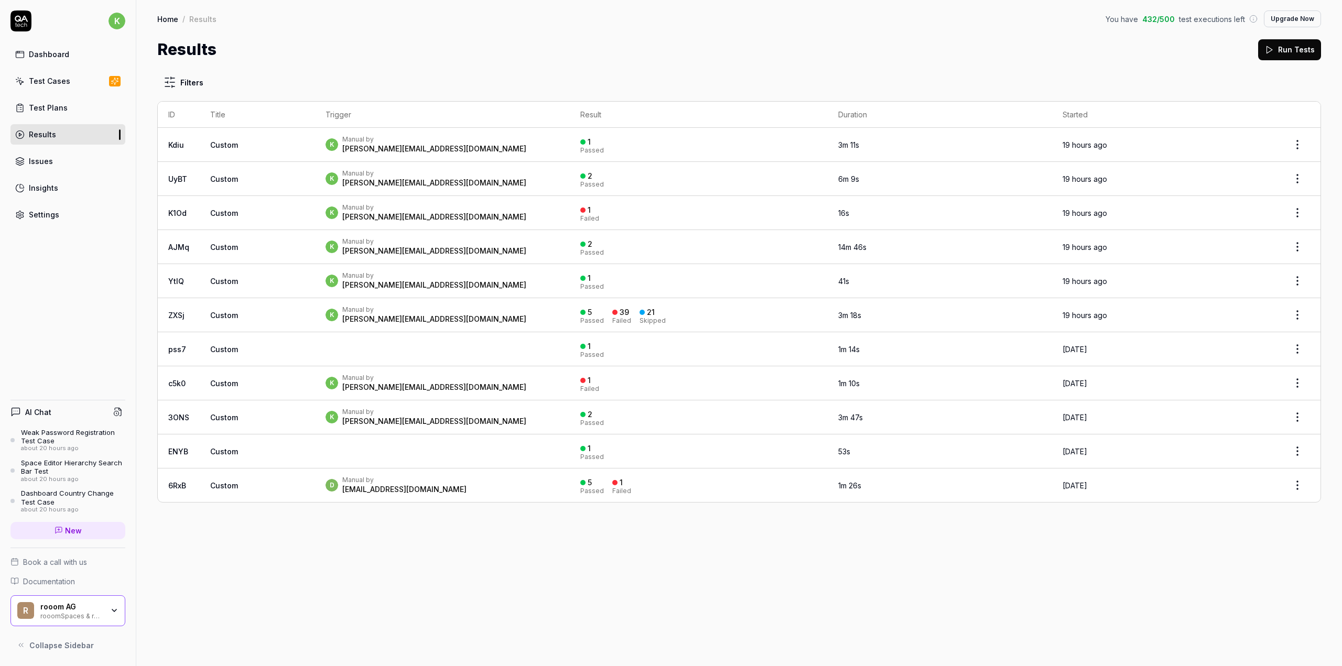
click at [62, 80] on div "Test Cases" at bounding box center [49, 80] width 41 height 11
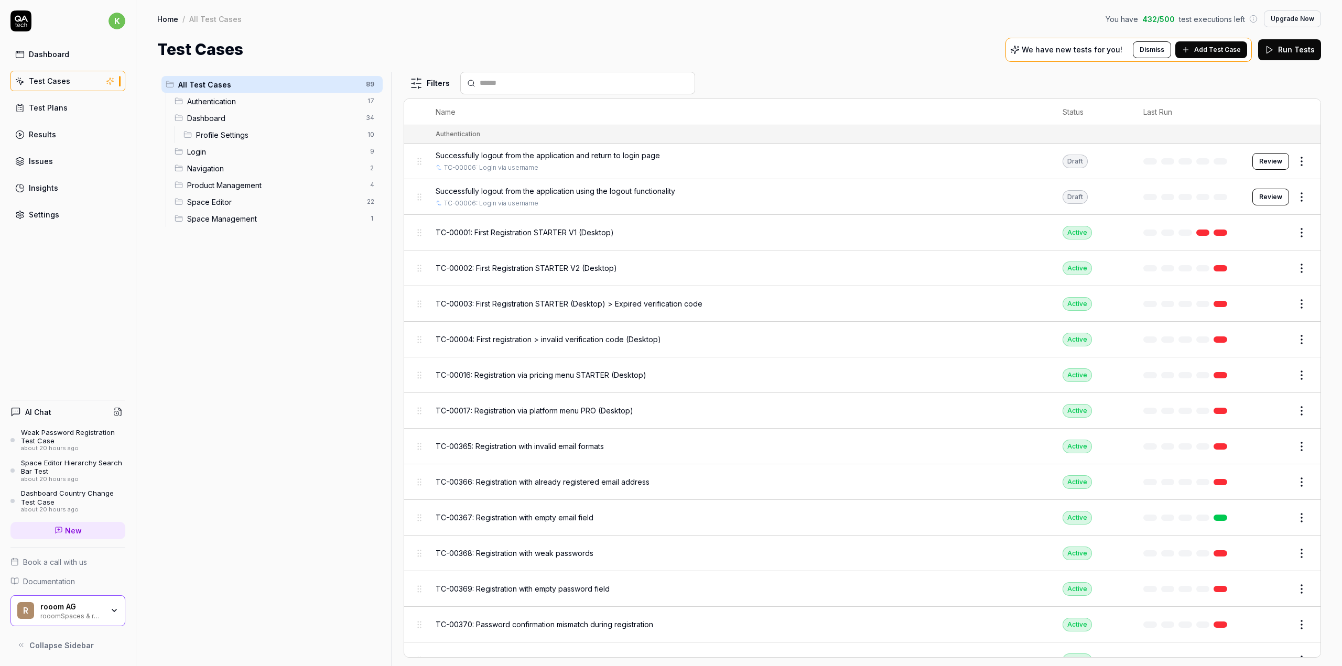
click at [39, 156] on div "Issues" at bounding box center [41, 161] width 24 height 11
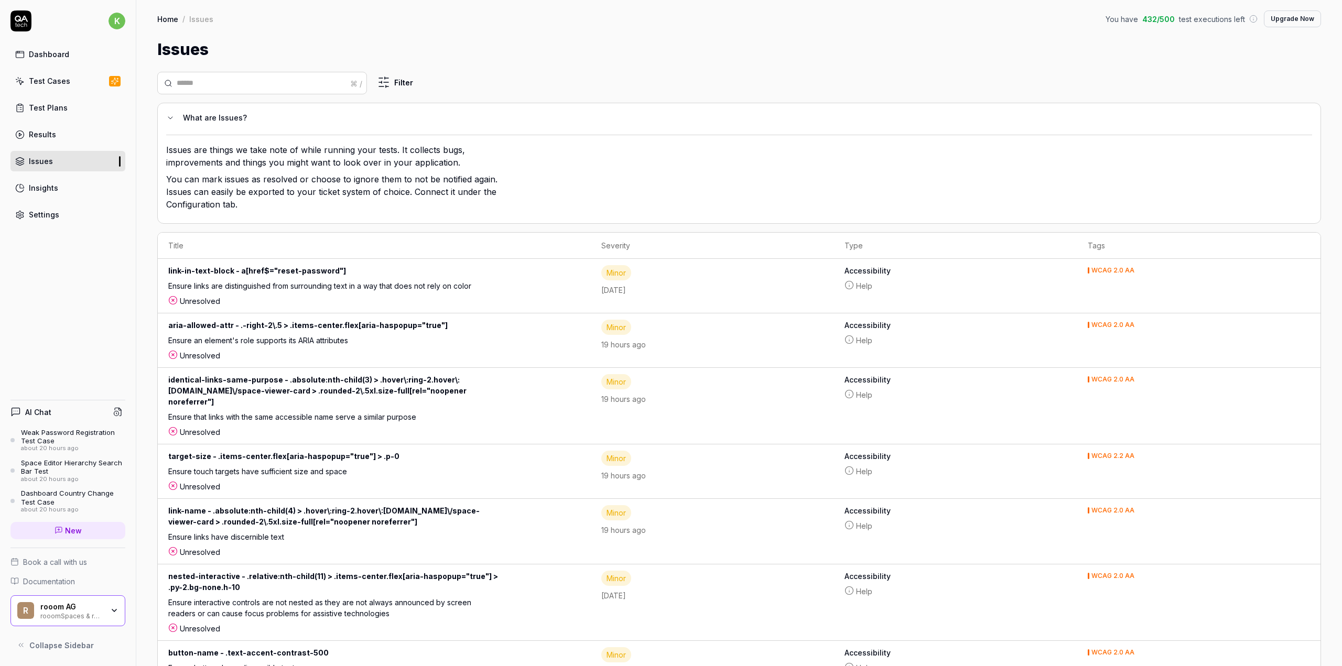
click at [39, 140] on link "Results" at bounding box center [67, 134] width 115 height 20
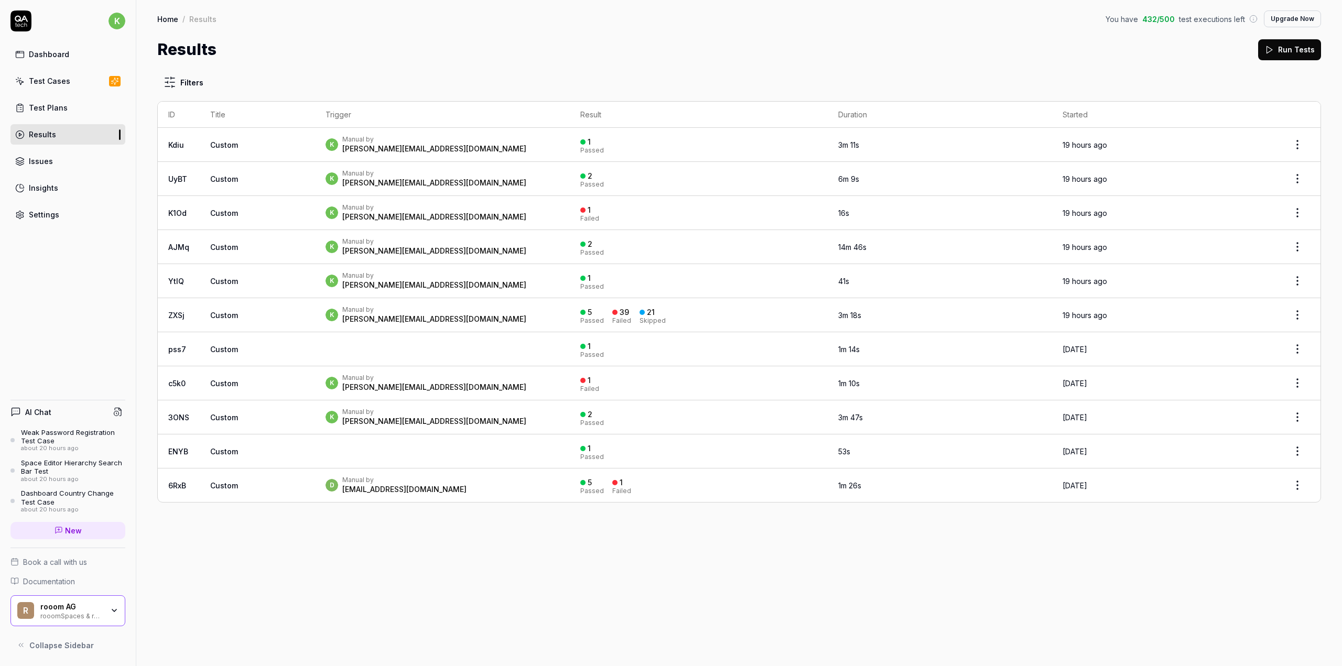
click at [63, 81] on div "Test Cases" at bounding box center [49, 80] width 41 height 11
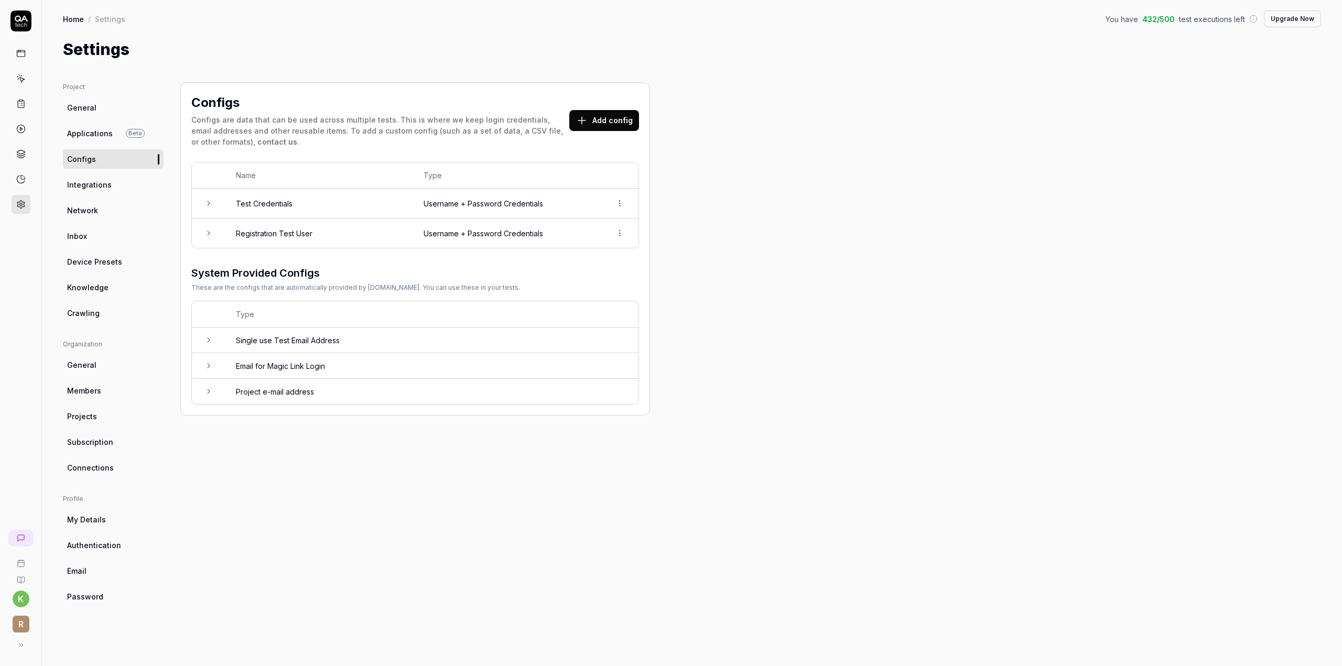
click at [211, 204] on icon at bounding box center [208, 203] width 8 height 8
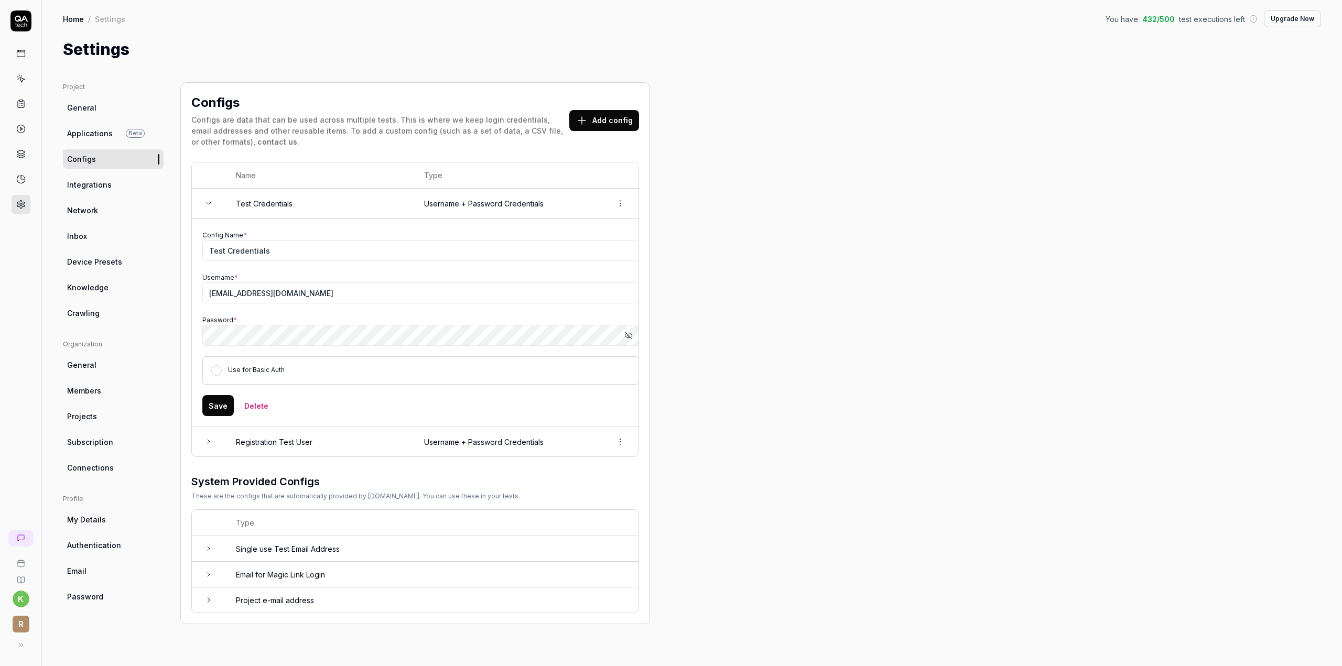
click at [622, 336] on button "Show password" at bounding box center [628, 335] width 21 height 21
click at [629, 334] on icon "button" at bounding box center [628, 335] width 8 height 8
click at [834, 289] on div "Project General Applications Beta Configs Integrations Network Inbox Device Pre…" at bounding box center [692, 363] width 1258 height 563
click at [853, 355] on div "Project General Applications Beta Configs Integrations Network Inbox Device Pre…" at bounding box center [692, 363] width 1258 height 563
